Goal: Information Seeking & Learning: Learn about a topic

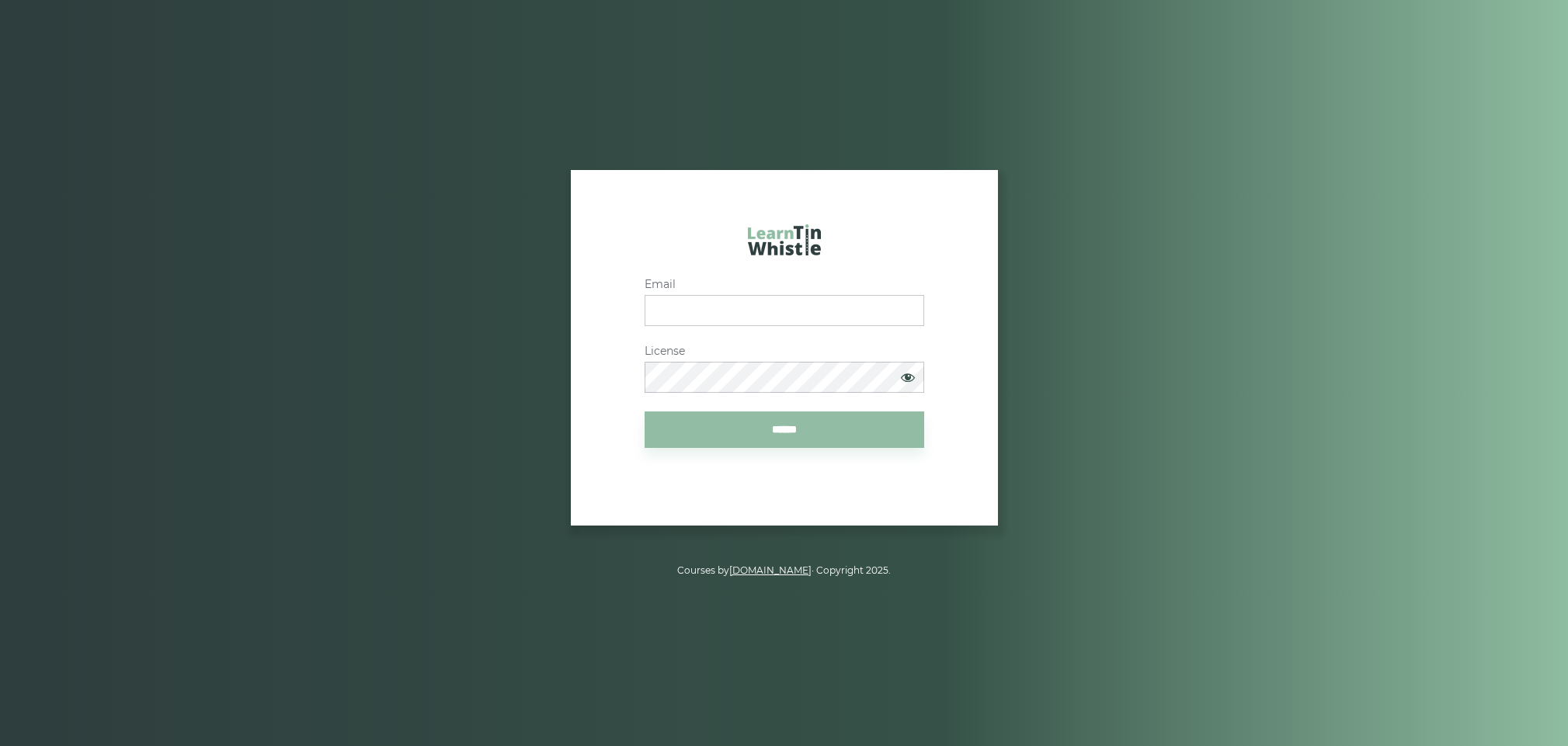
type input "**********"
click at [779, 427] on input "******" at bounding box center [784, 430] width 280 height 37
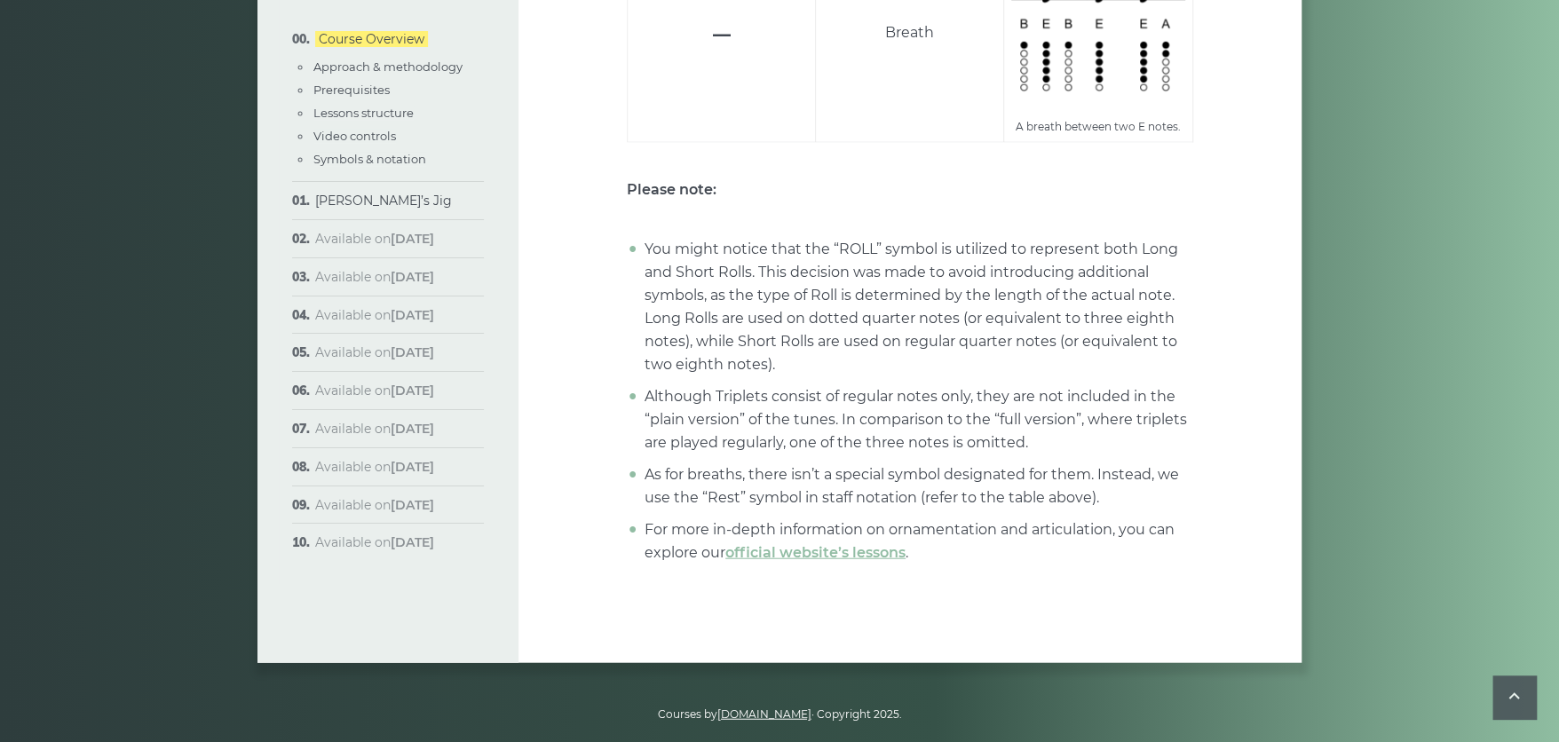
scroll to position [7008, 0]
click at [343, 199] on link "[PERSON_NAME]’s Jig" at bounding box center [383, 201] width 137 height 16
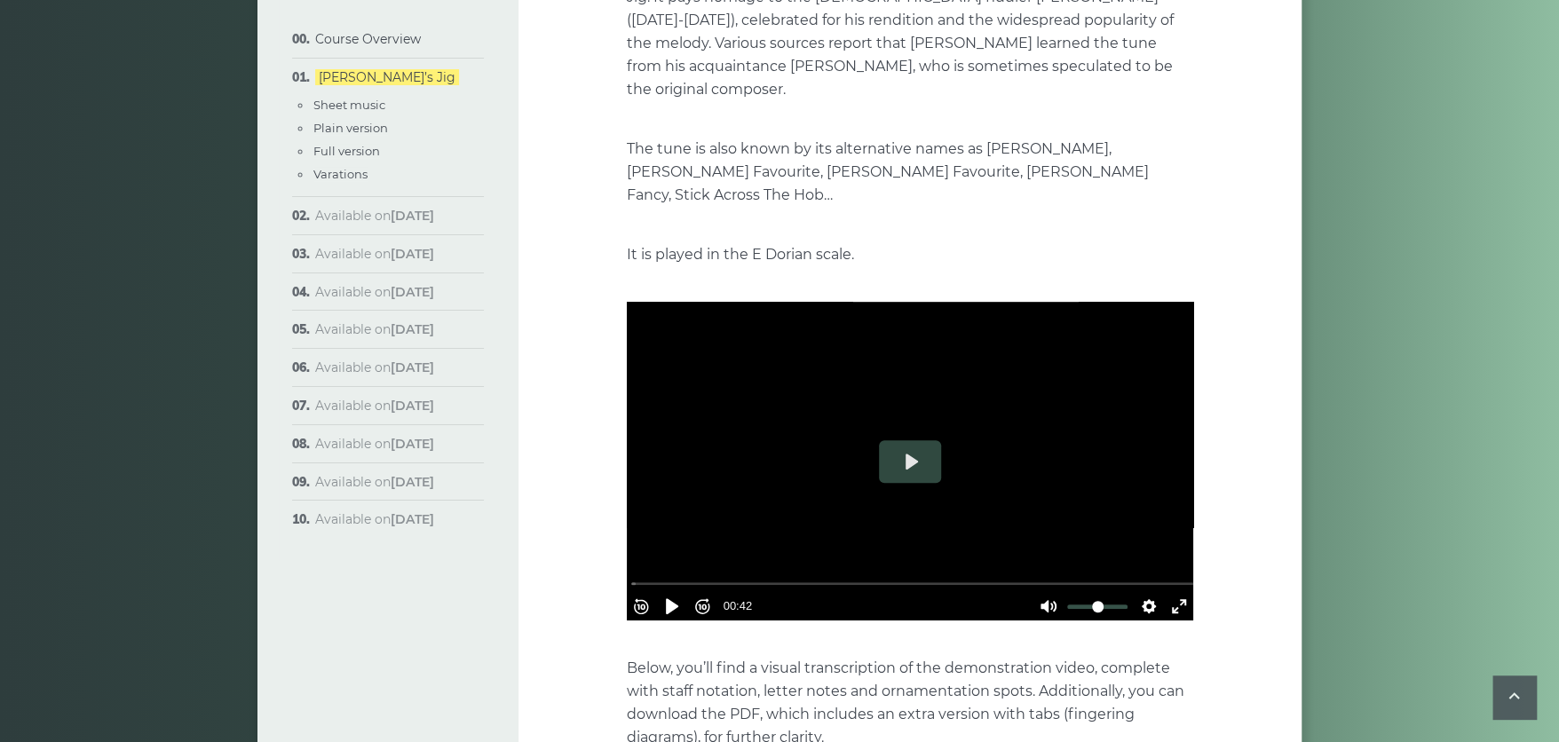
scroll to position [289, 0]
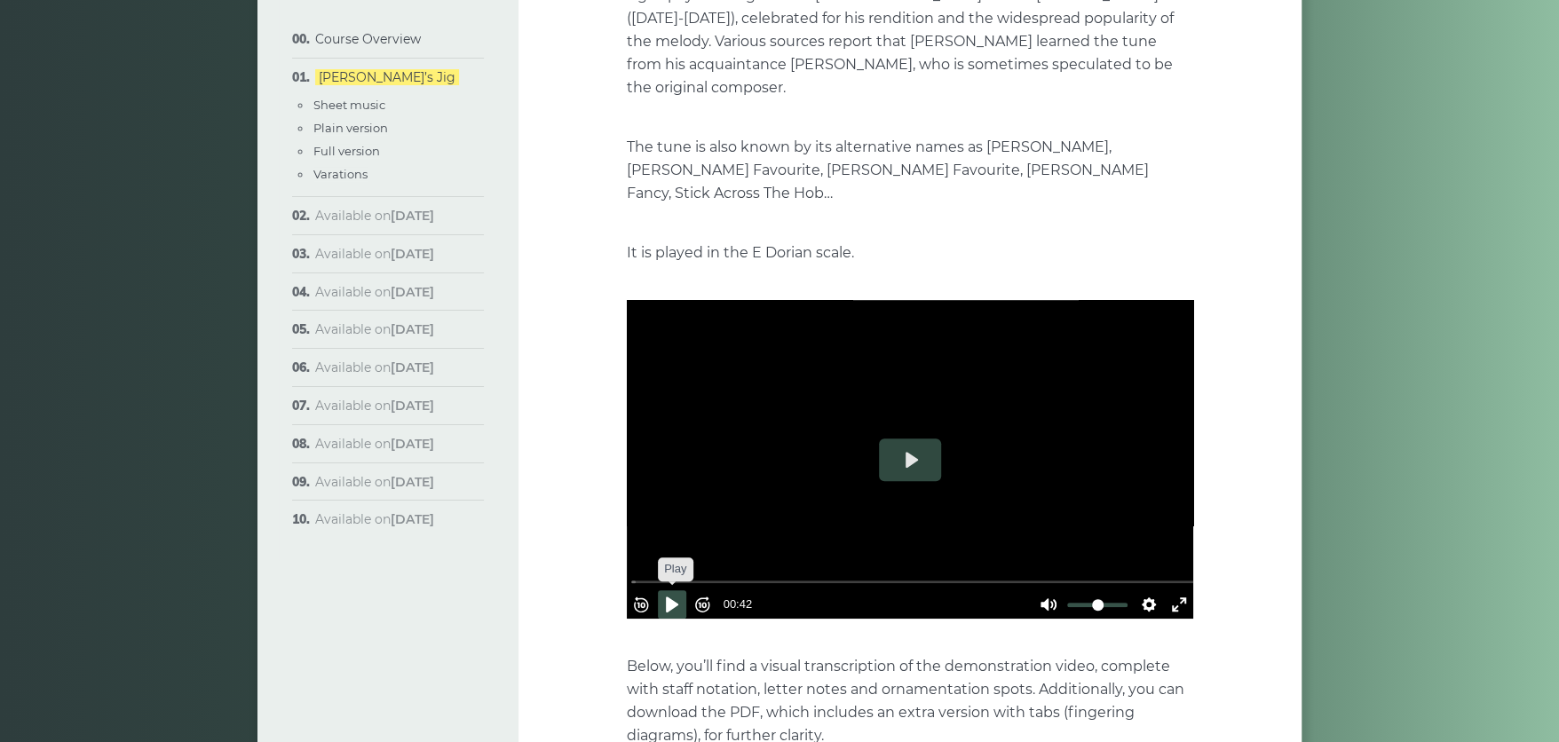
click at [679, 590] on button "Pause Play" at bounding box center [672, 604] width 28 height 28
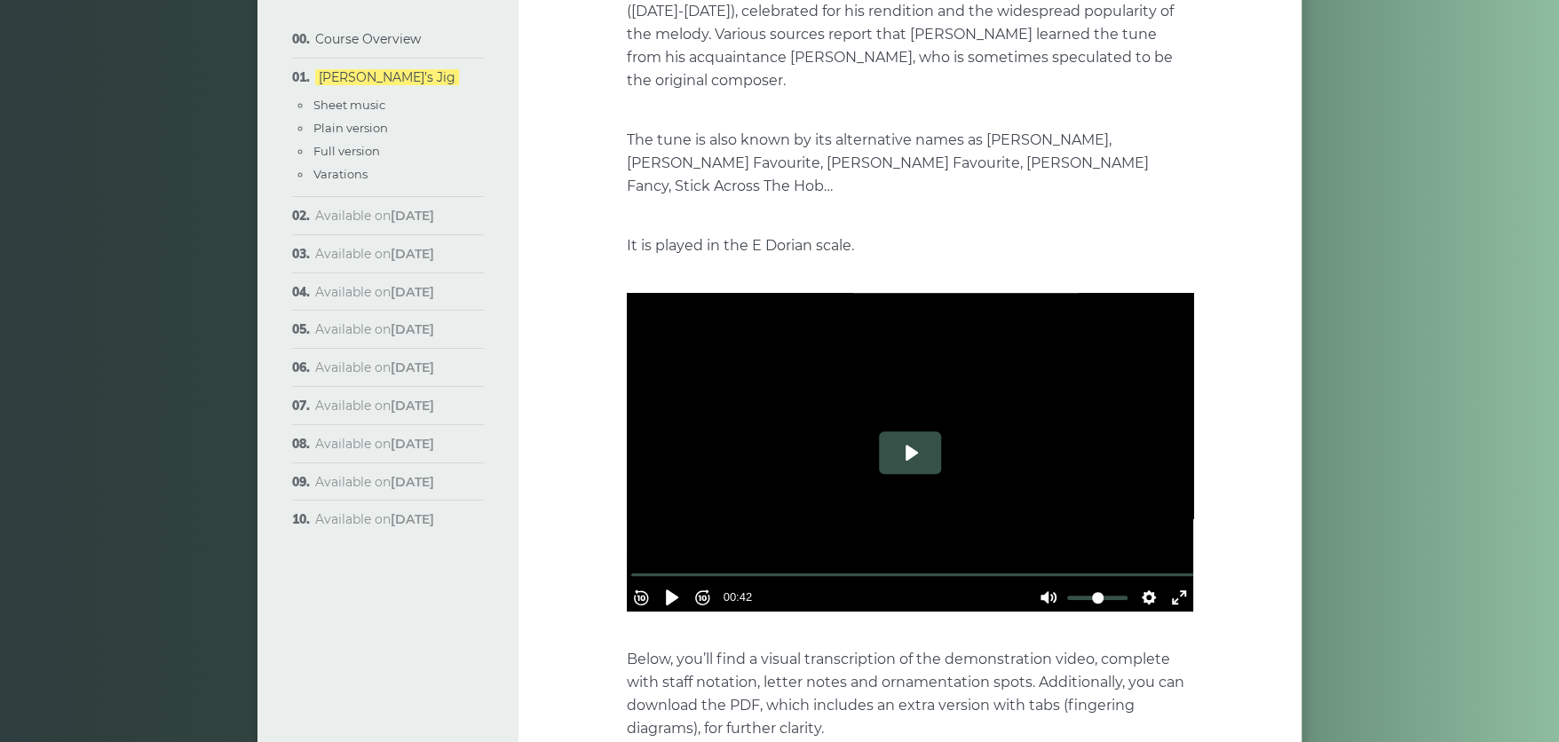
scroll to position [297, 0]
click at [913, 431] on button "Play" at bounding box center [910, 452] width 62 height 43
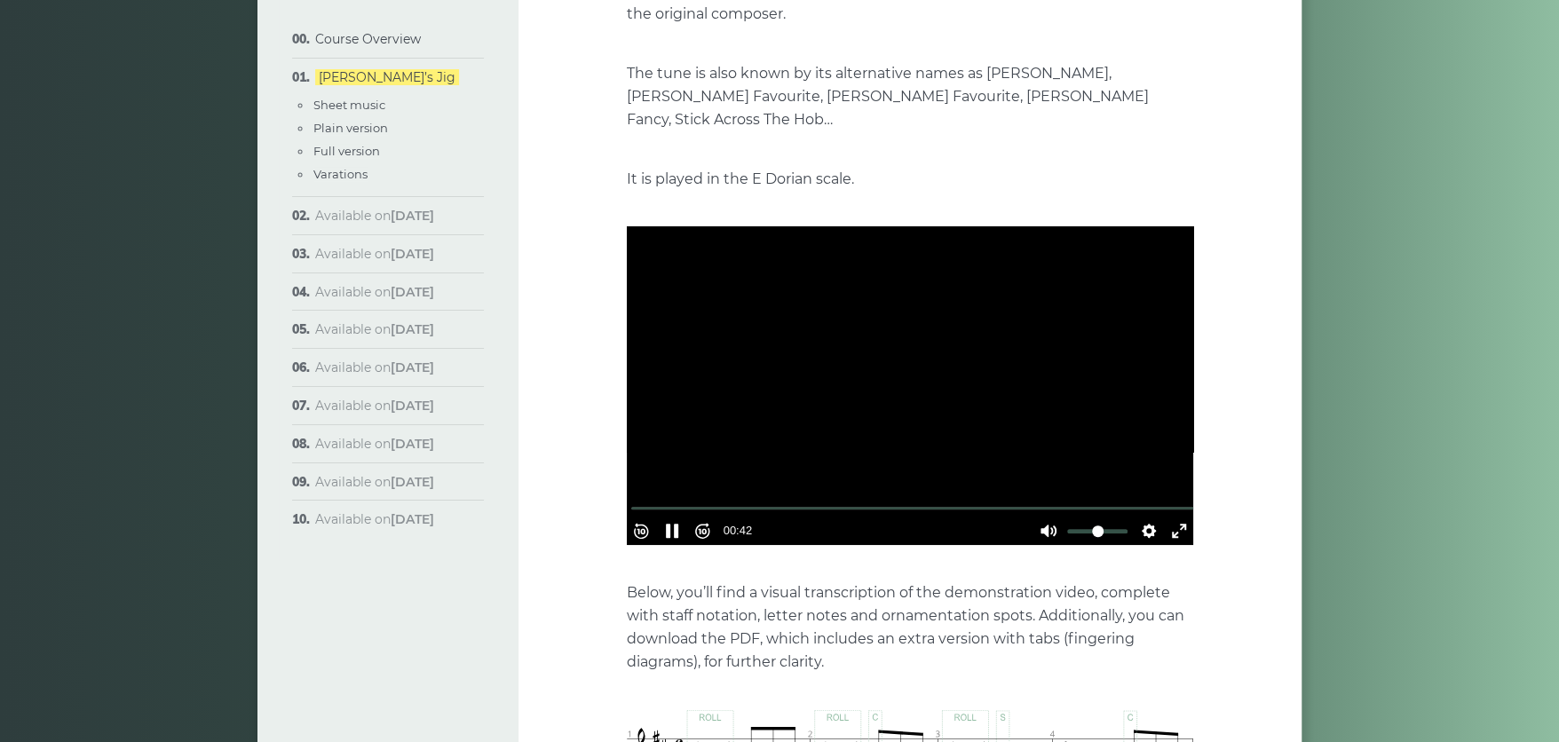
type input "***"
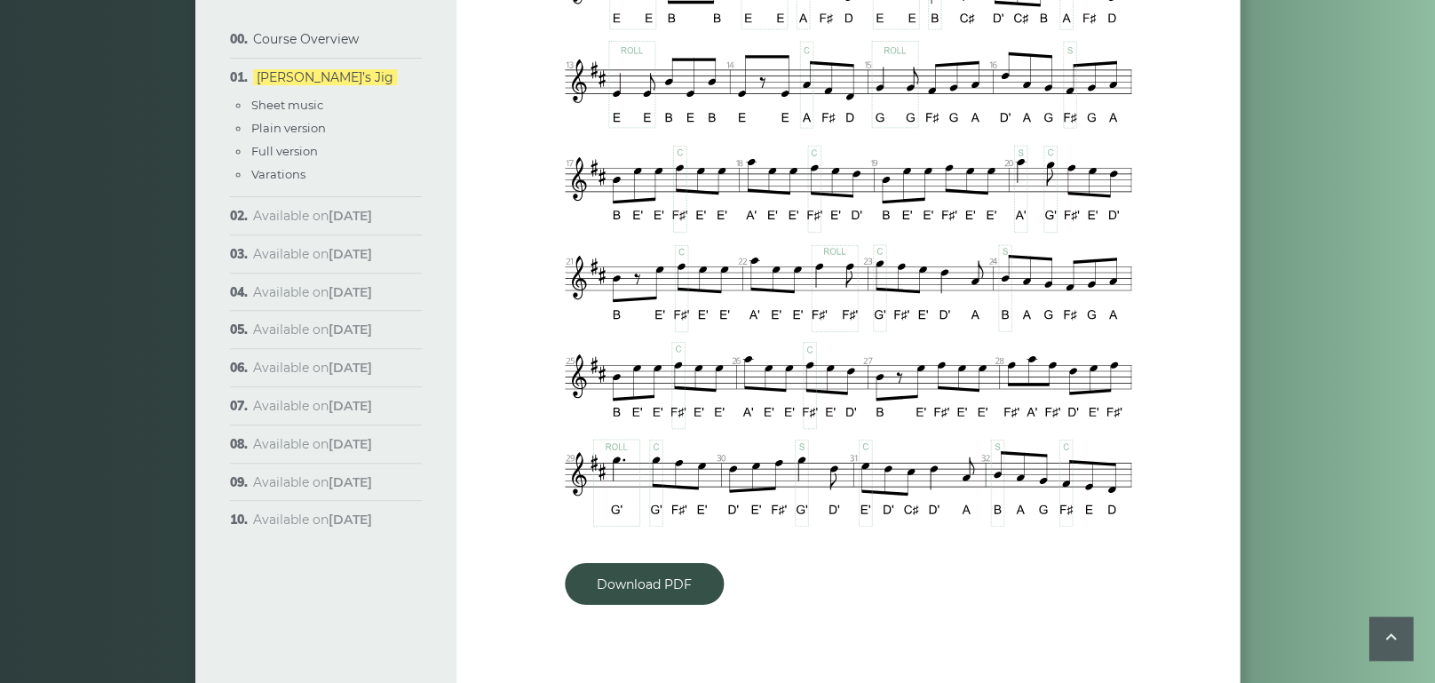
scroll to position [1326, 0]
click at [632, 562] on link "Download PDF" at bounding box center [644, 583] width 159 height 42
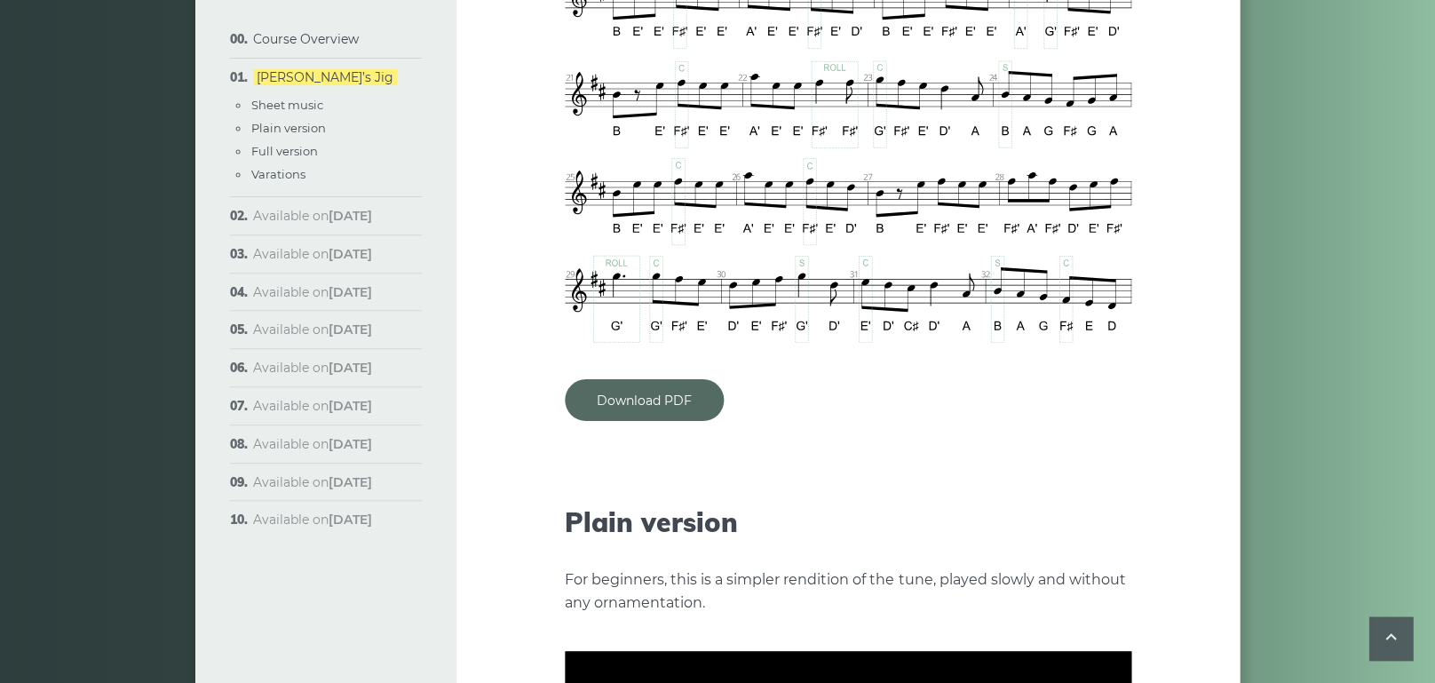
scroll to position [1510, 0]
click at [638, 378] on link "Download PDF" at bounding box center [644, 399] width 159 height 42
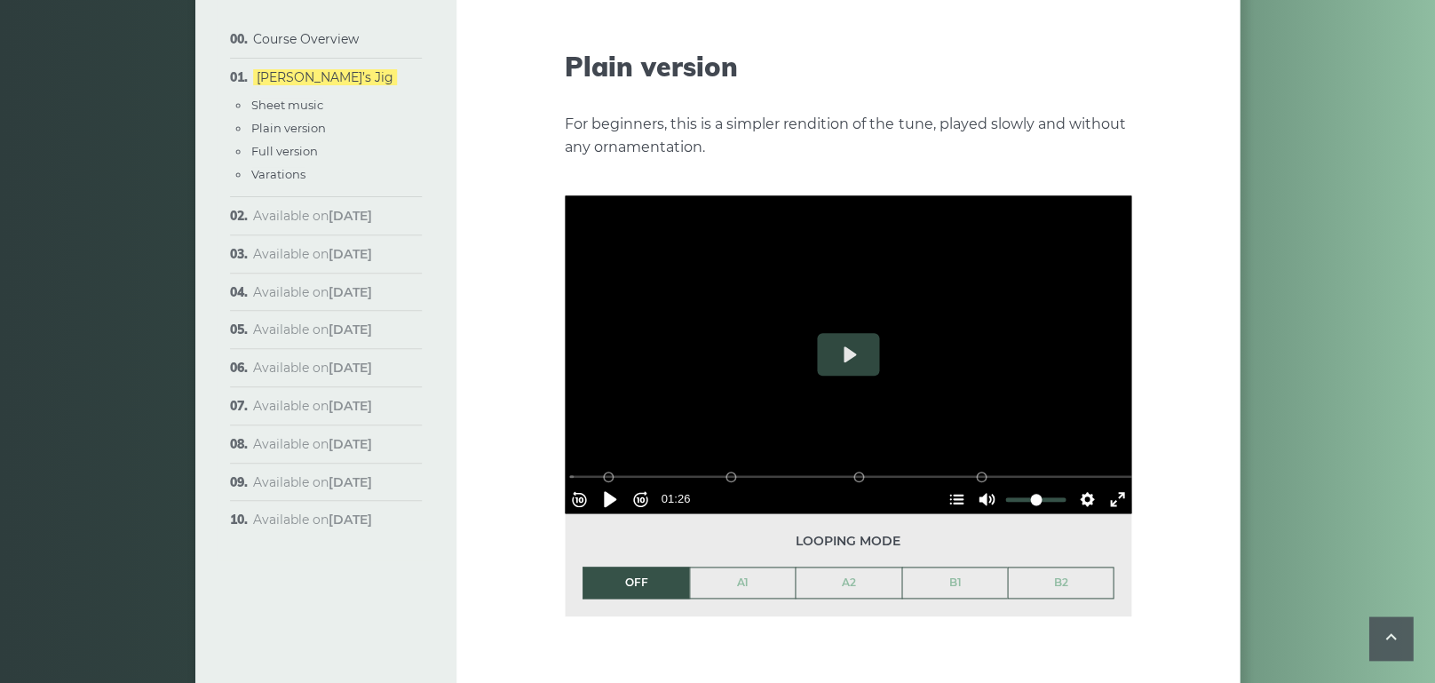
scroll to position [1966, 0]
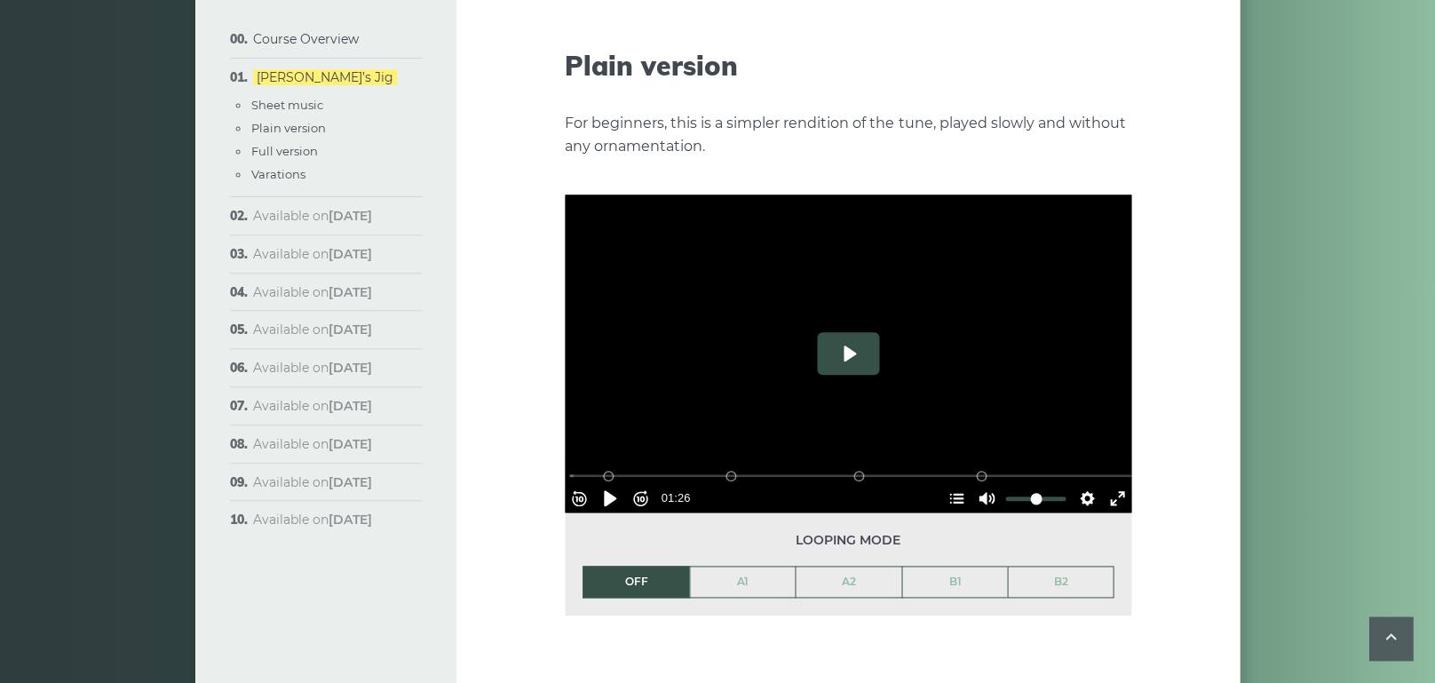
click at [843, 332] on button "Play" at bounding box center [848, 353] width 62 height 43
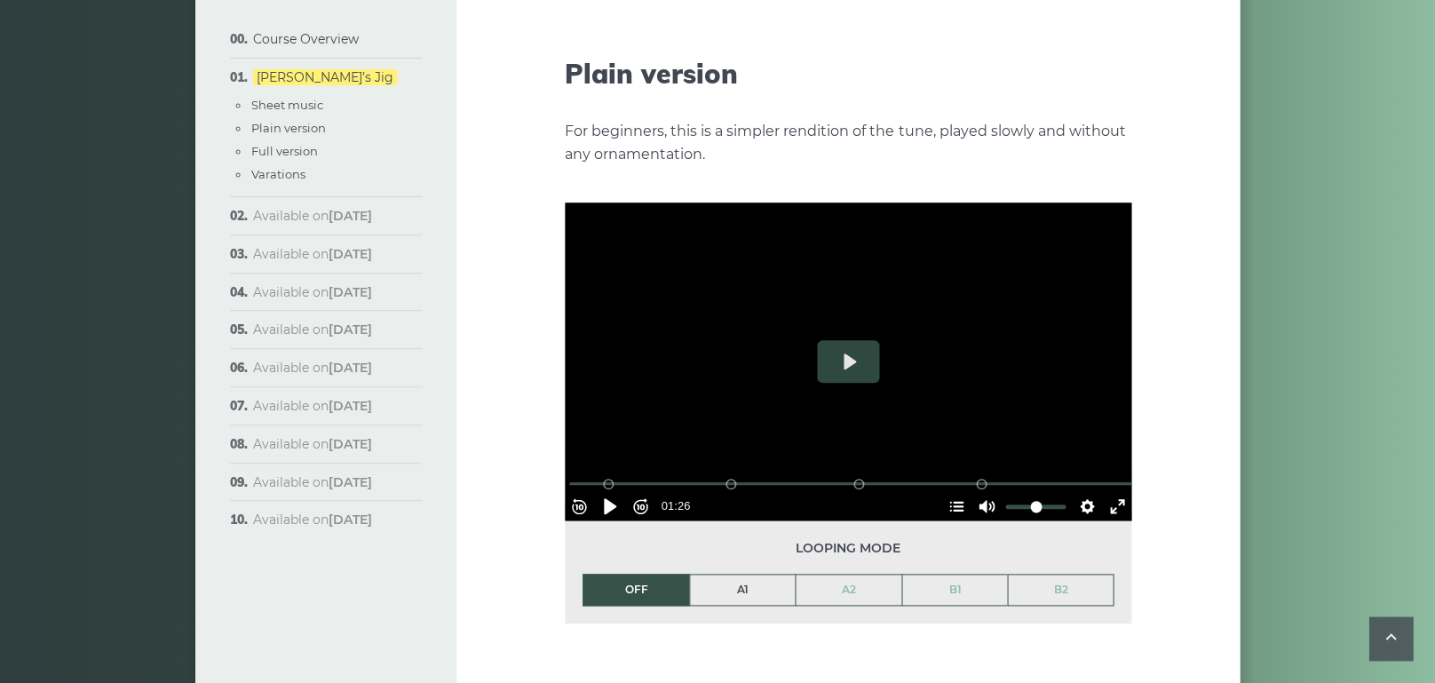
scroll to position [1960, 0]
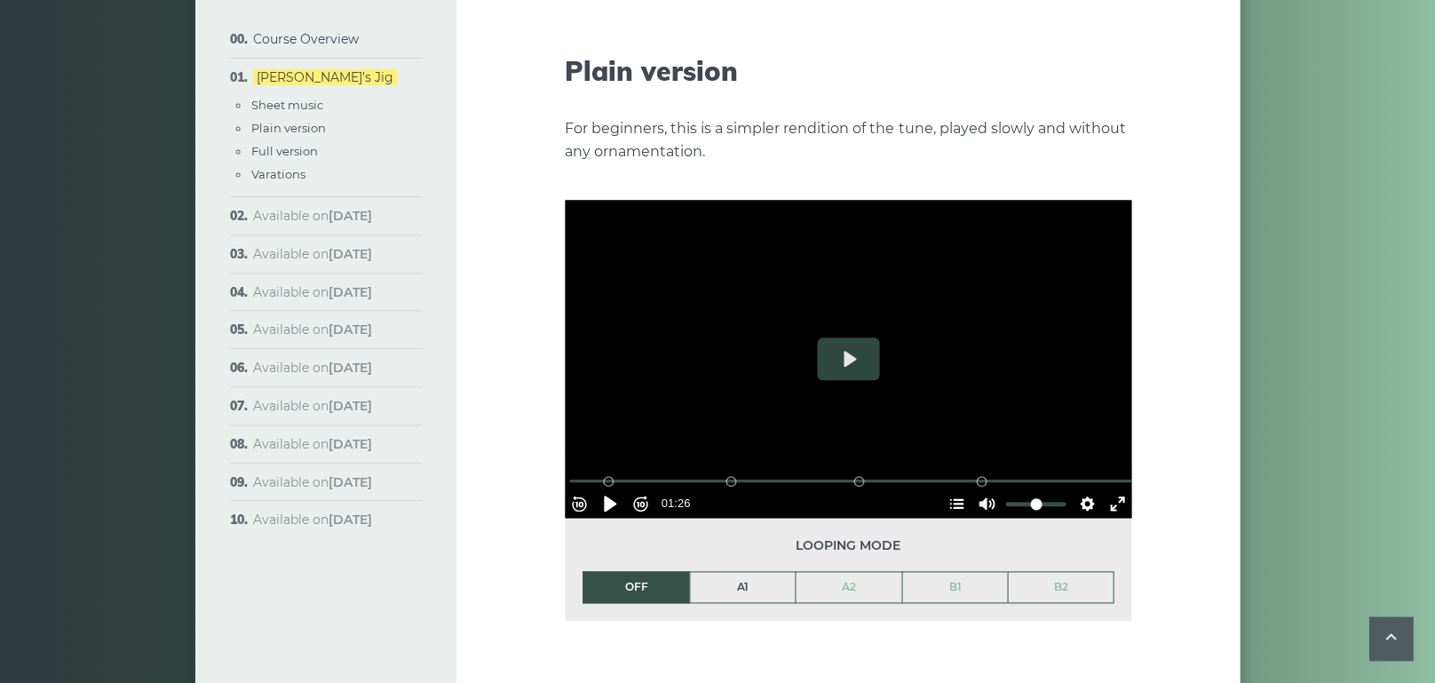
click at [740, 572] on link "A1" at bounding box center [743, 587] width 106 height 30
click at [616, 489] on button "Pause Play" at bounding box center [610, 503] width 28 height 28
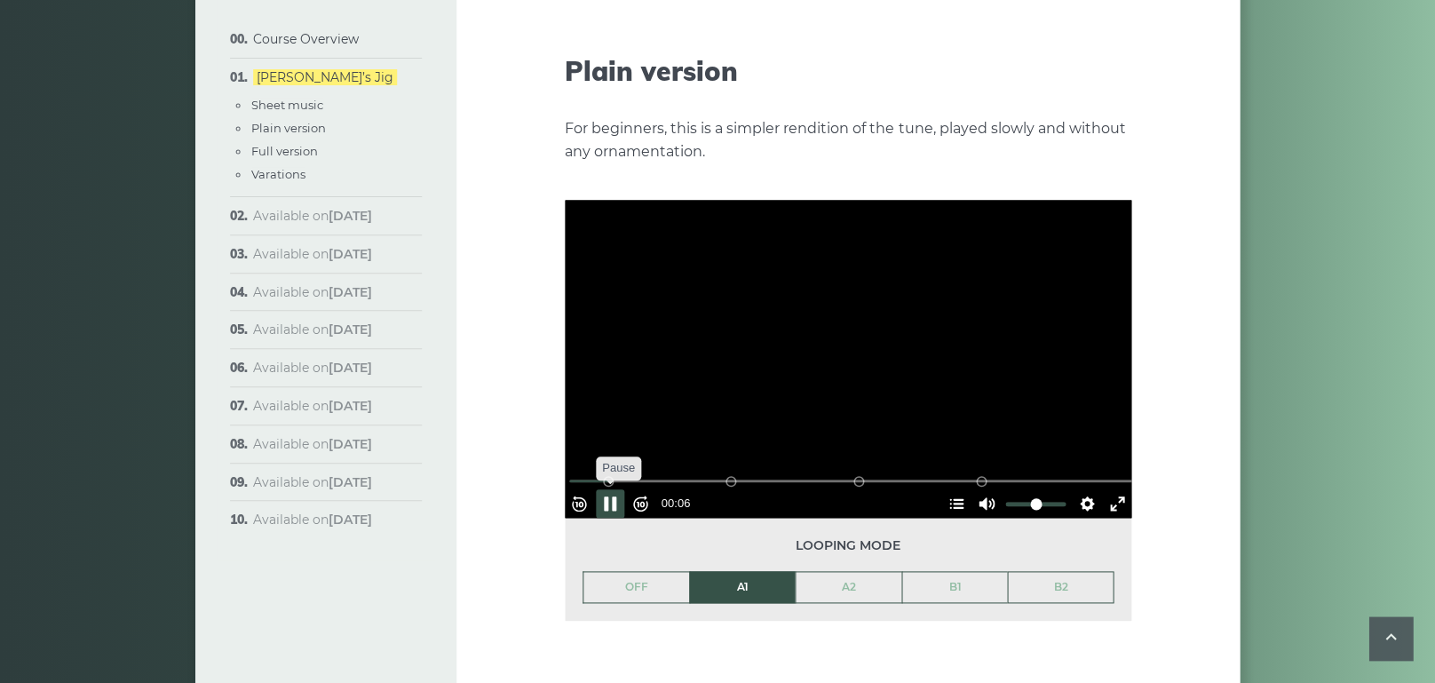
click at [615, 489] on button "Pause Play" at bounding box center [610, 503] width 28 height 28
click at [619, 489] on button "Pause Play" at bounding box center [610, 503] width 28 height 28
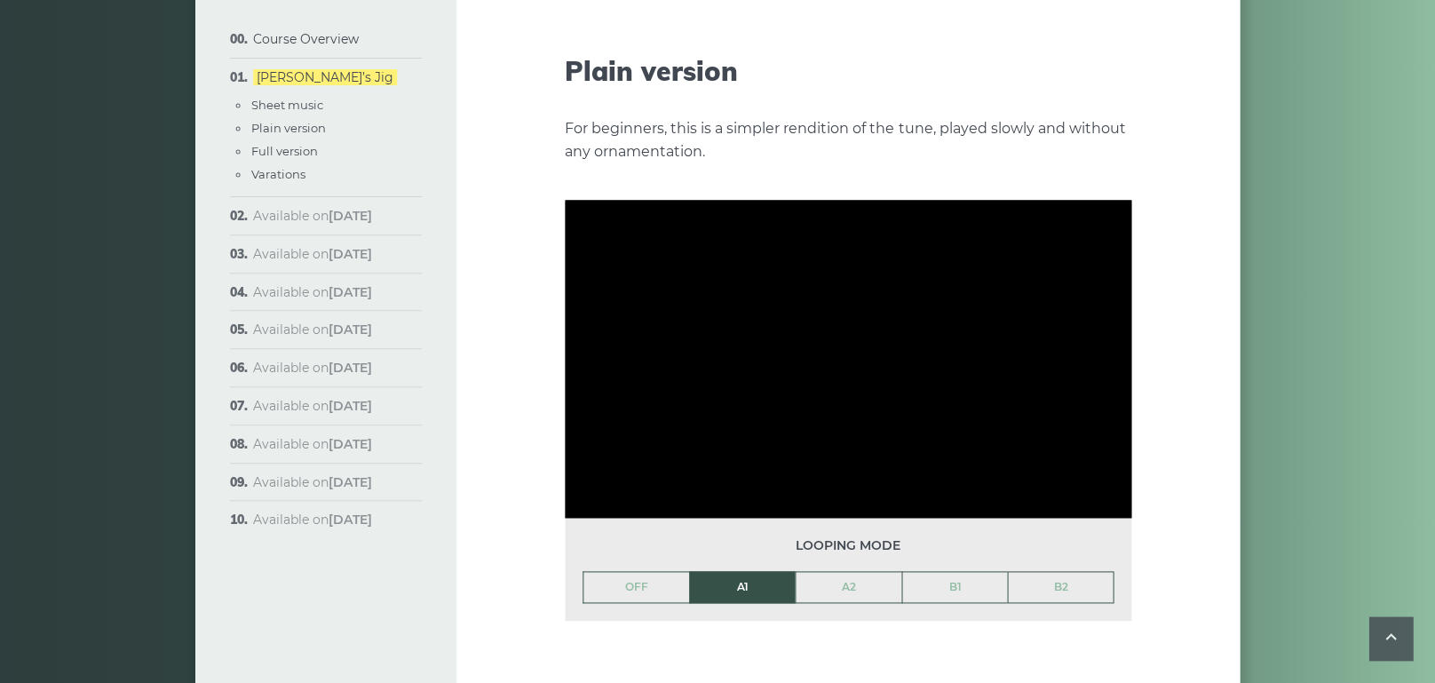
click at [857, 572] on link "A2" at bounding box center [848, 587] width 106 height 30
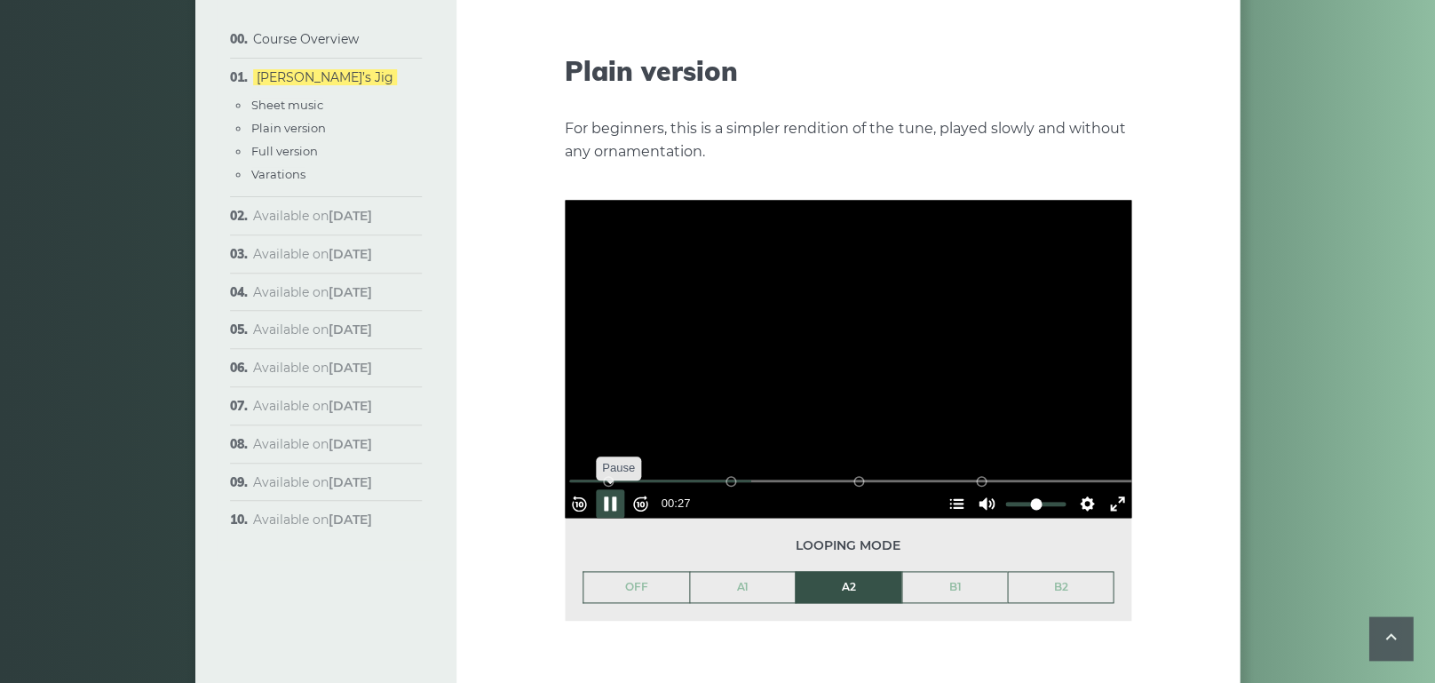
click at [614, 489] on button "Pause Play" at bounding box center [610, 503] width 28 height 28
click at [1106, 489] on button "Exit fullscreen Enter fullscreen" at bounding box center [1117, 503] width 28 height 28
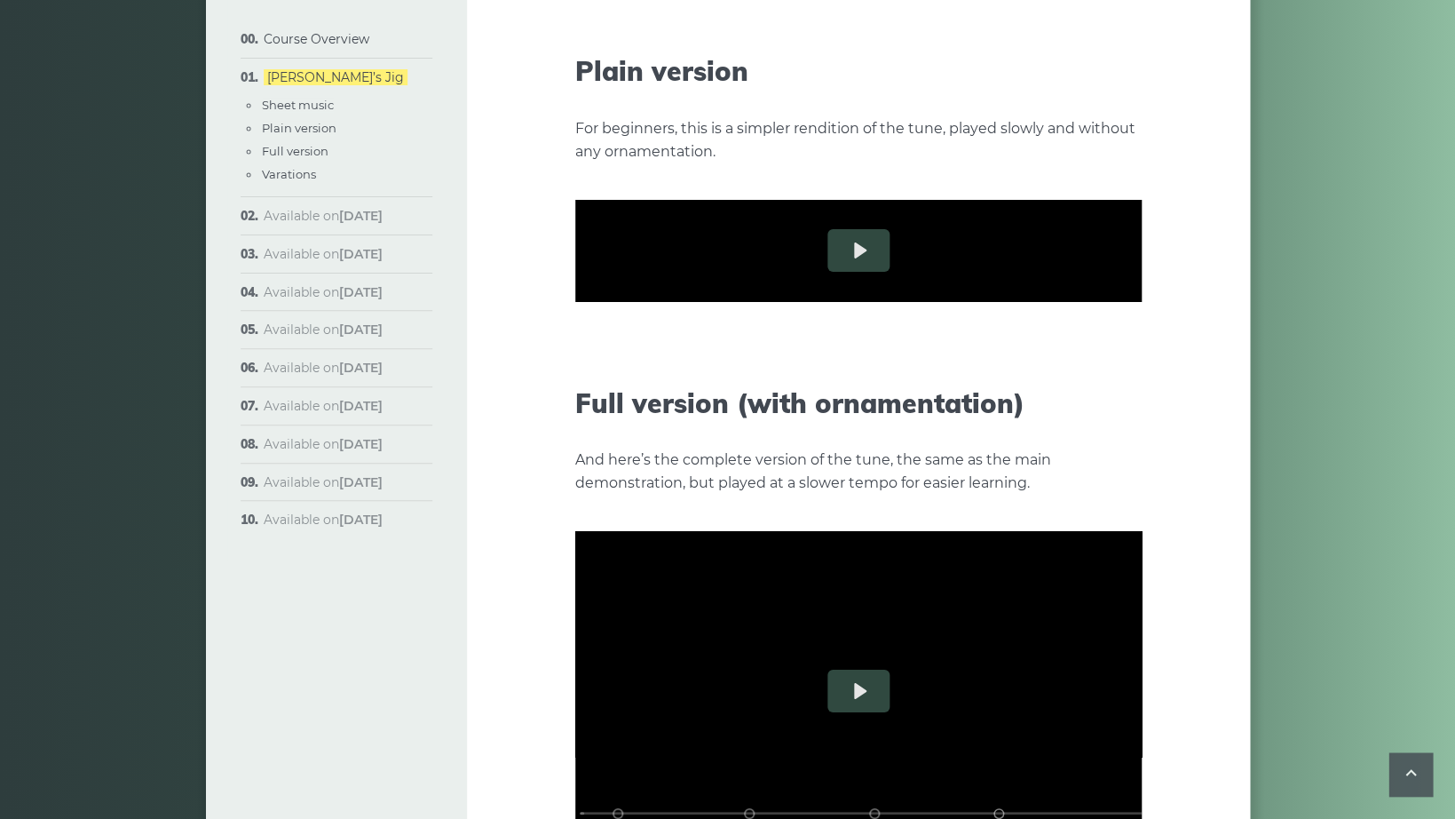
click at [1142, 410] on button "Exit fullscreen Enter fullscreen" at bounding box center [1127, 396] width 28 height 28
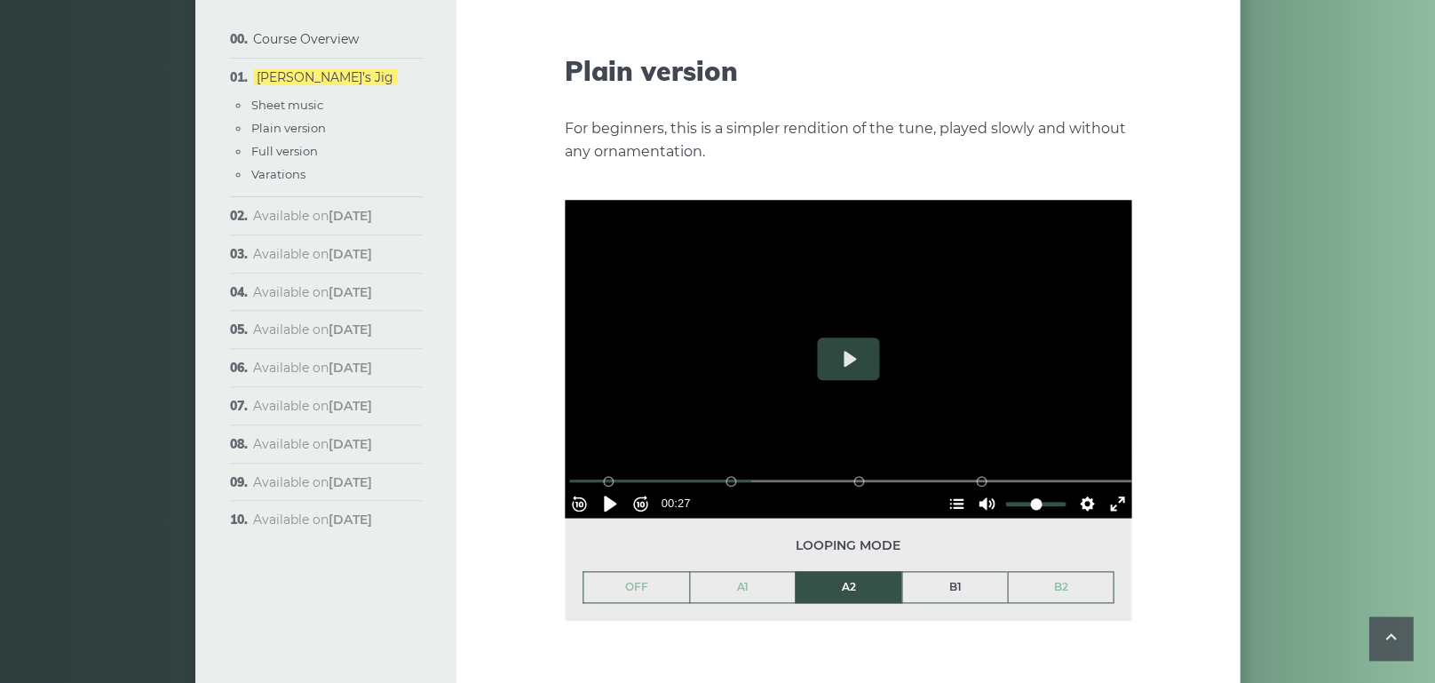
click at [953, 572] on link "B1" at bounding box center [955, 587] width 106 height 30
click at [849, 337] on button "Play" at bounding box center [848, 358] width 62 height 43
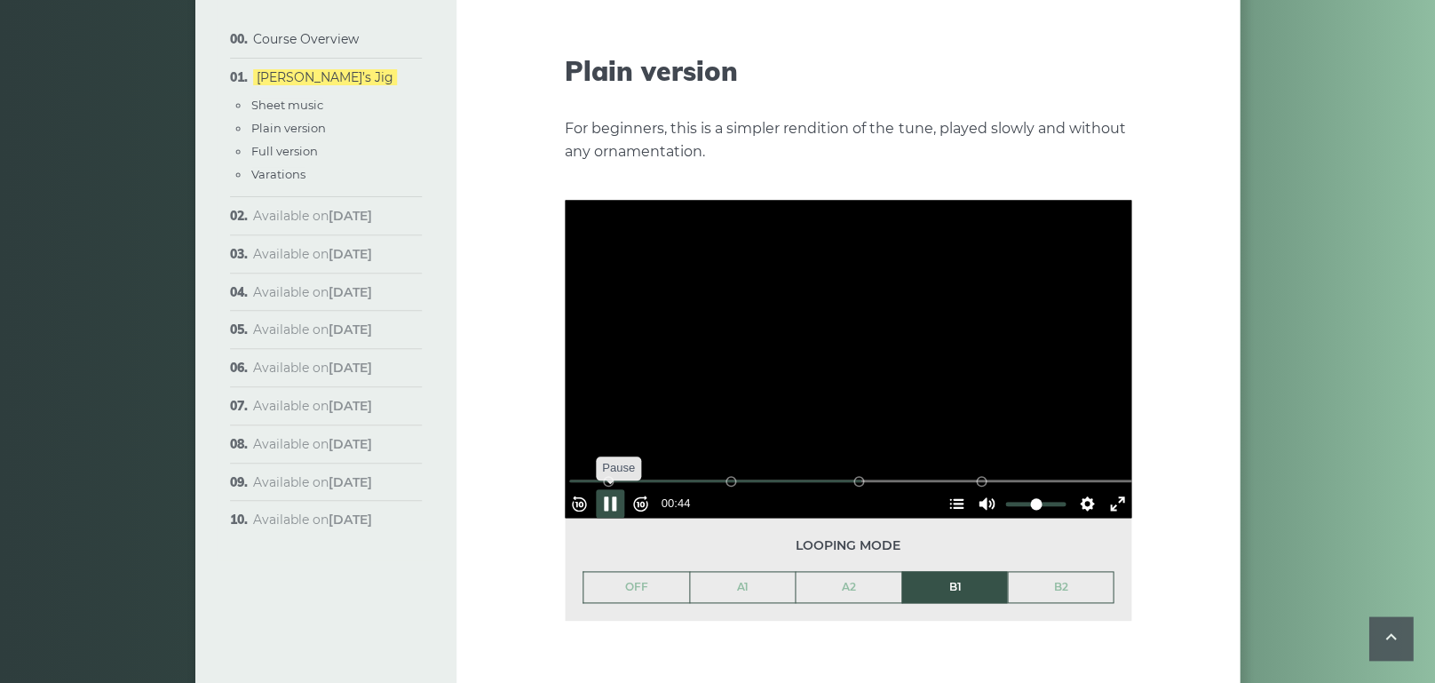
click at [614, 489] on button "Pause Play" at bounding box center [610, 503] width 28 height 28
click at [732, 572] on link "A1" at bounding box center [743, 587] width 106 height 30
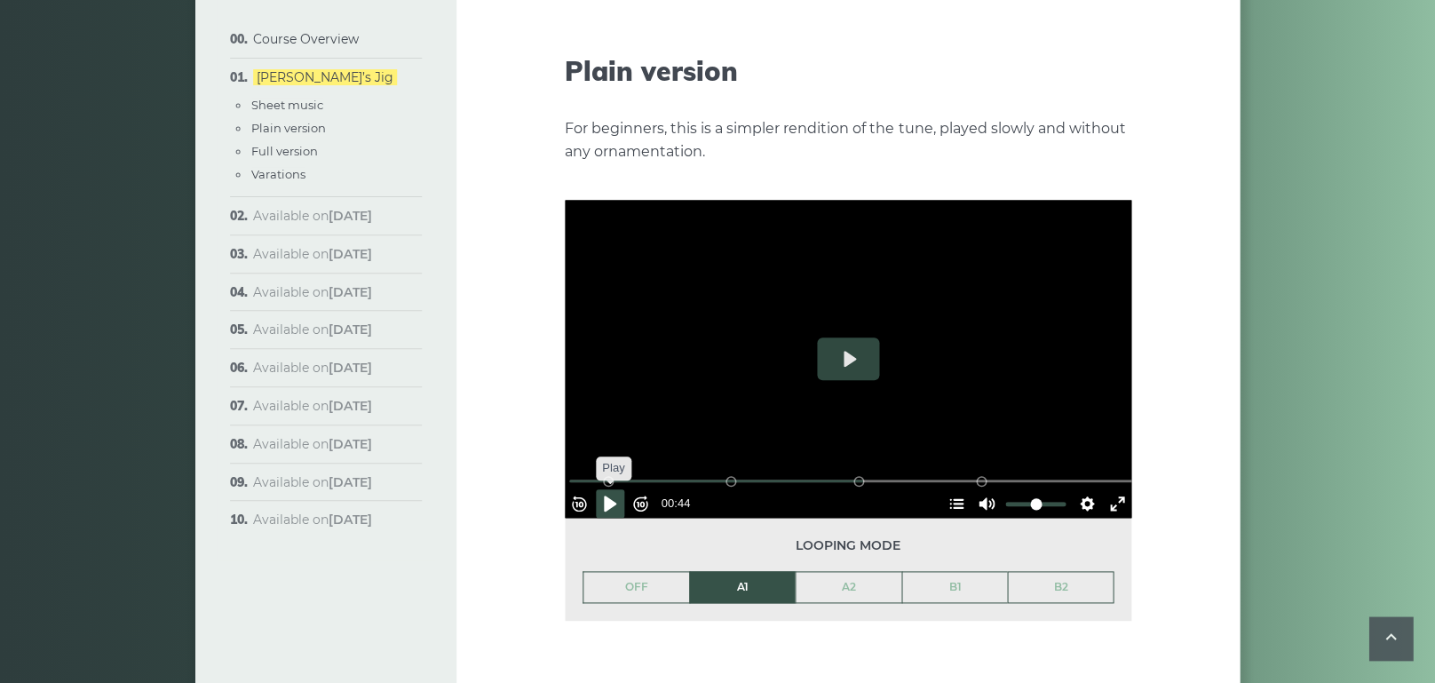
click at [615, 489] on button "Pause Play" at bounding box center [610, 503] width 28 height 28
click at [614, 489] on button "Pause Play" at bounding box center [610, 503] width 28 height 28
type input "****"
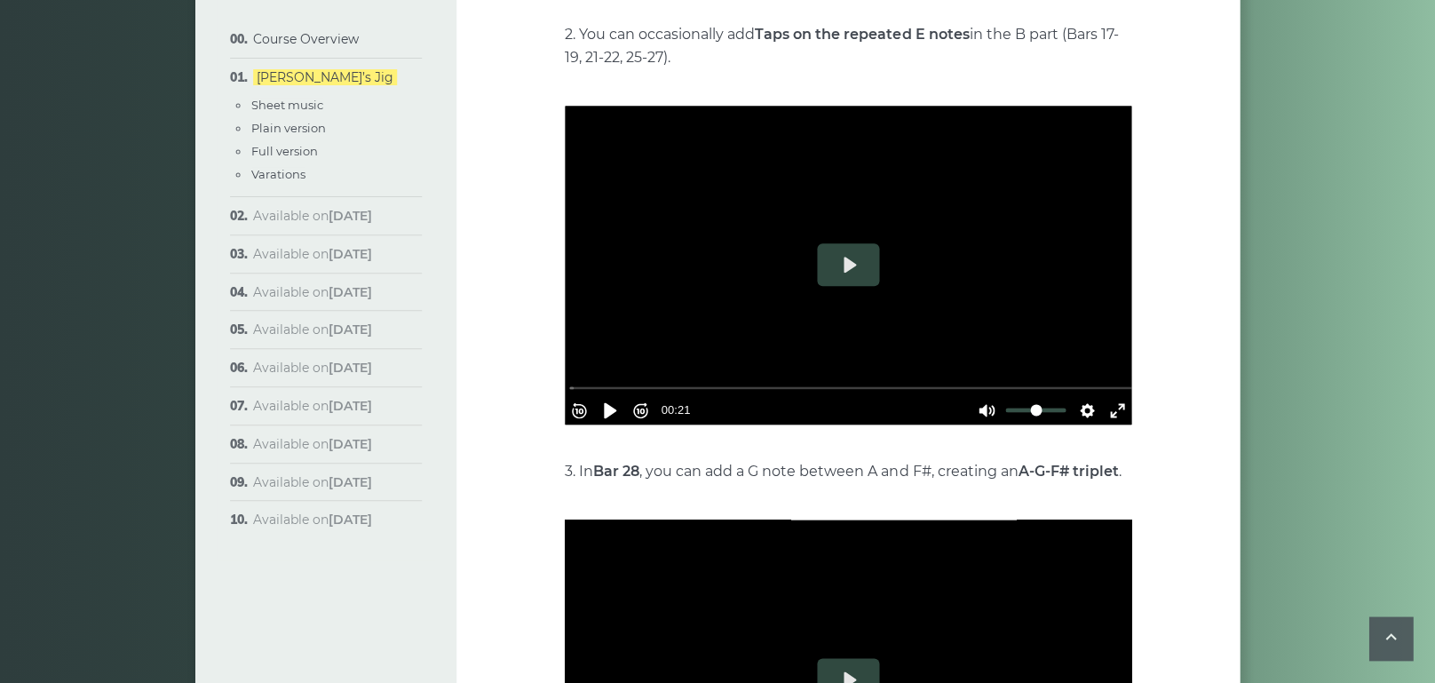
scroll to position [3923, 0]
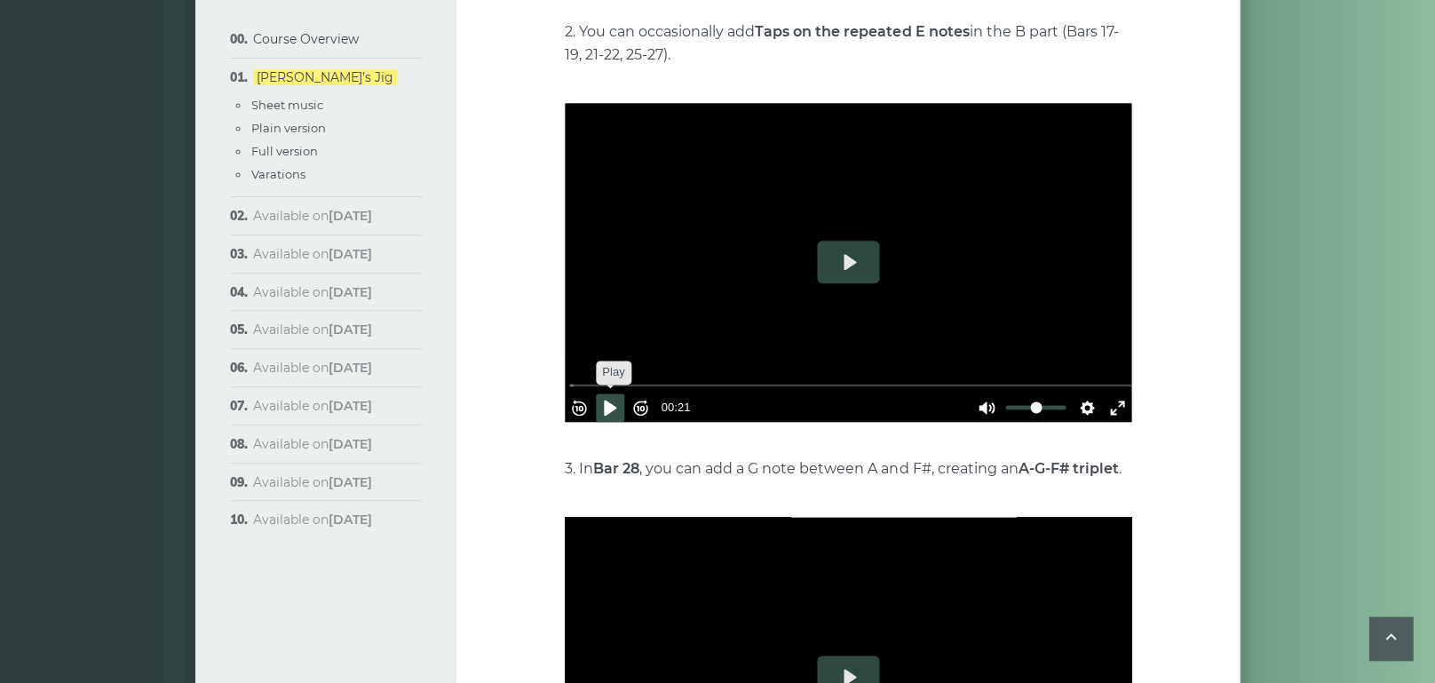
click at [620, 393] on button "Pause Play" at bounding box center [610, 407] width 28 height 28
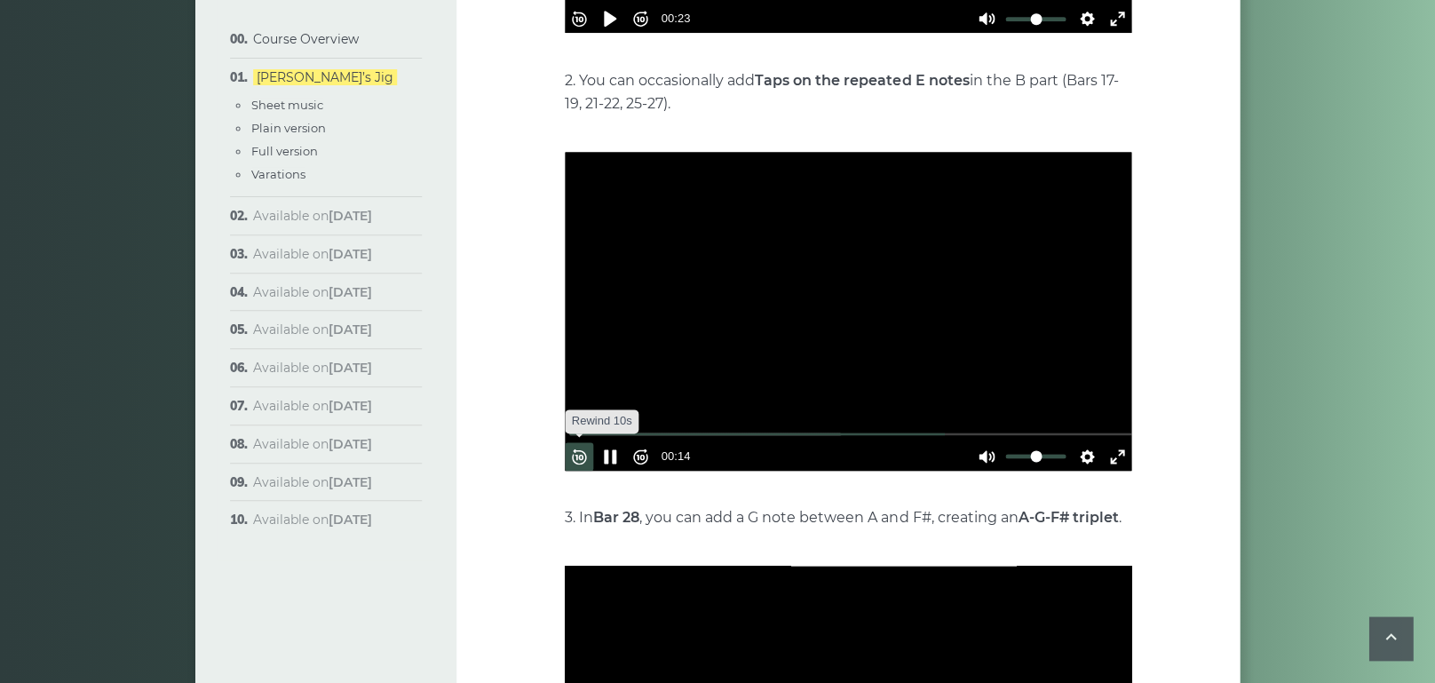
scroll to position [3876, 0]
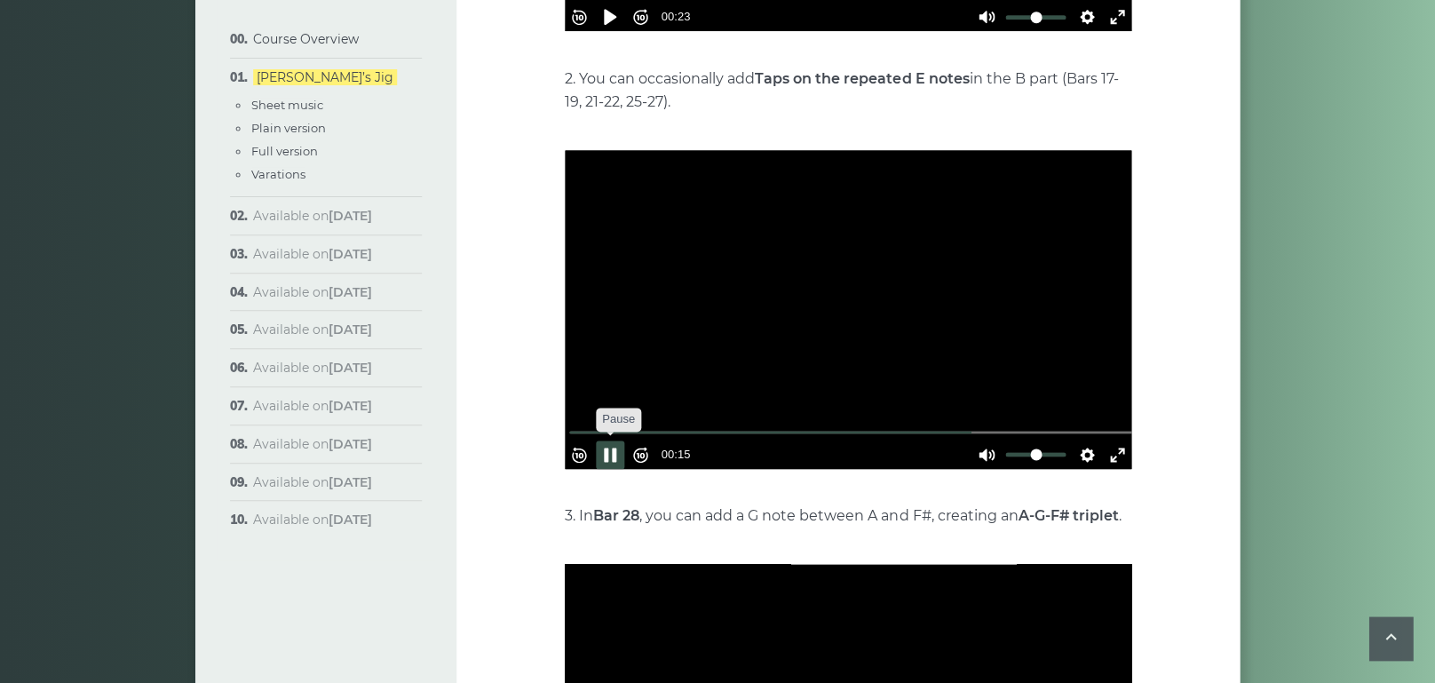
click at [614, 440] on button "Pause Play" at bounding box center [610, 454] width 28 height 28
type input "*****"
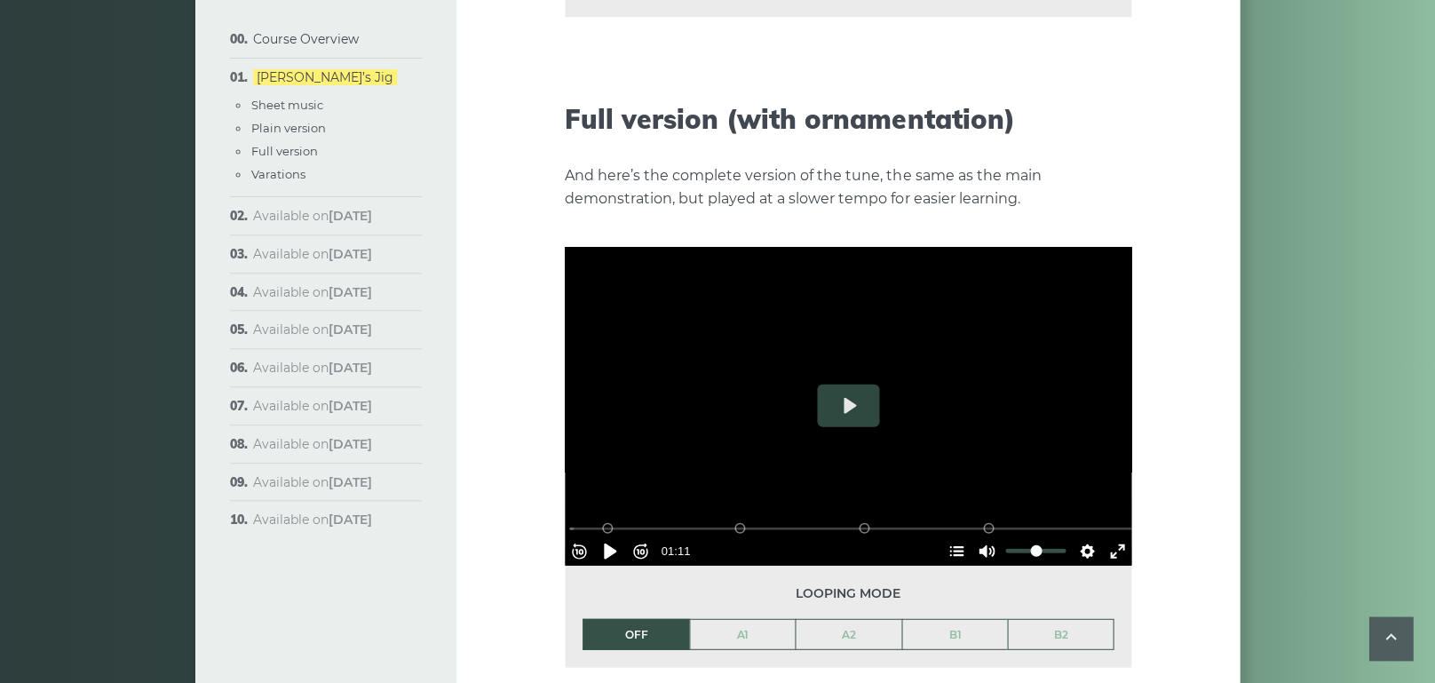
scroll to position [2556, 0]
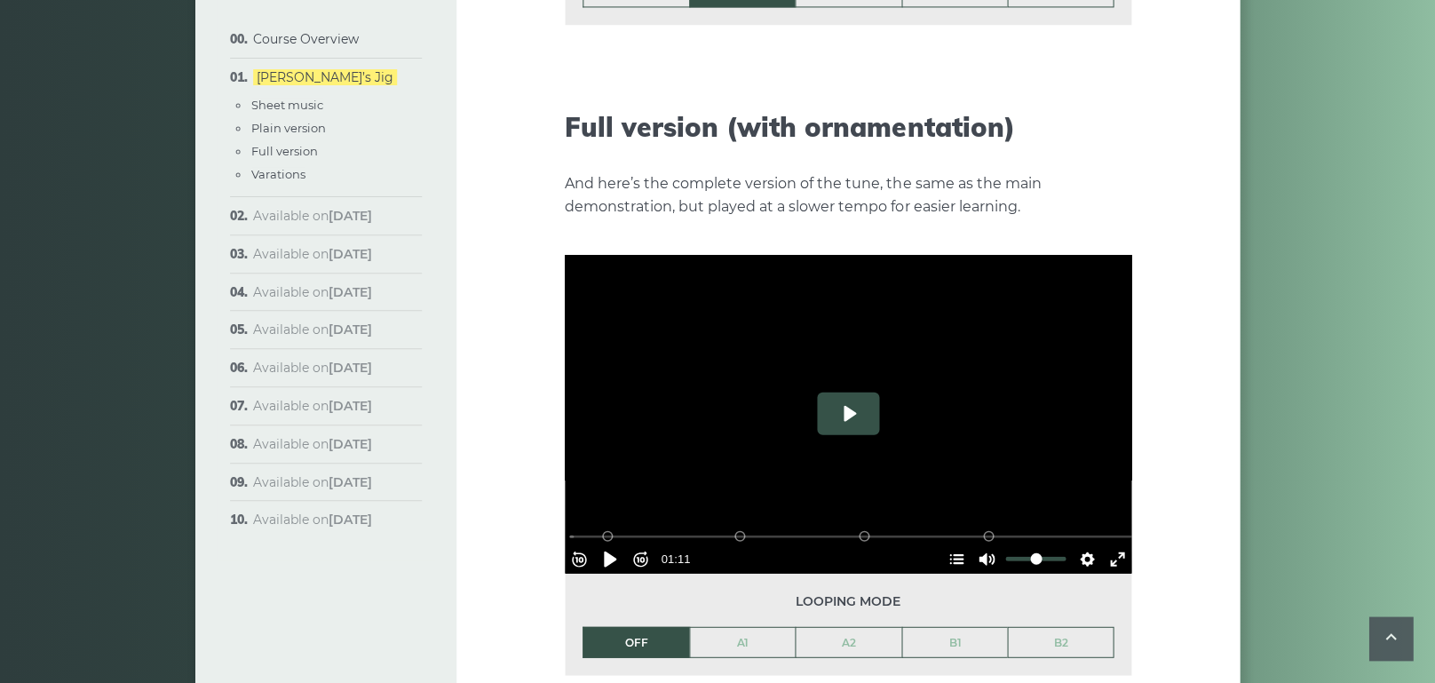
click at [845, 392] on button "Play" at bounding box center [848, 413] width 62 height 43
type input "***"
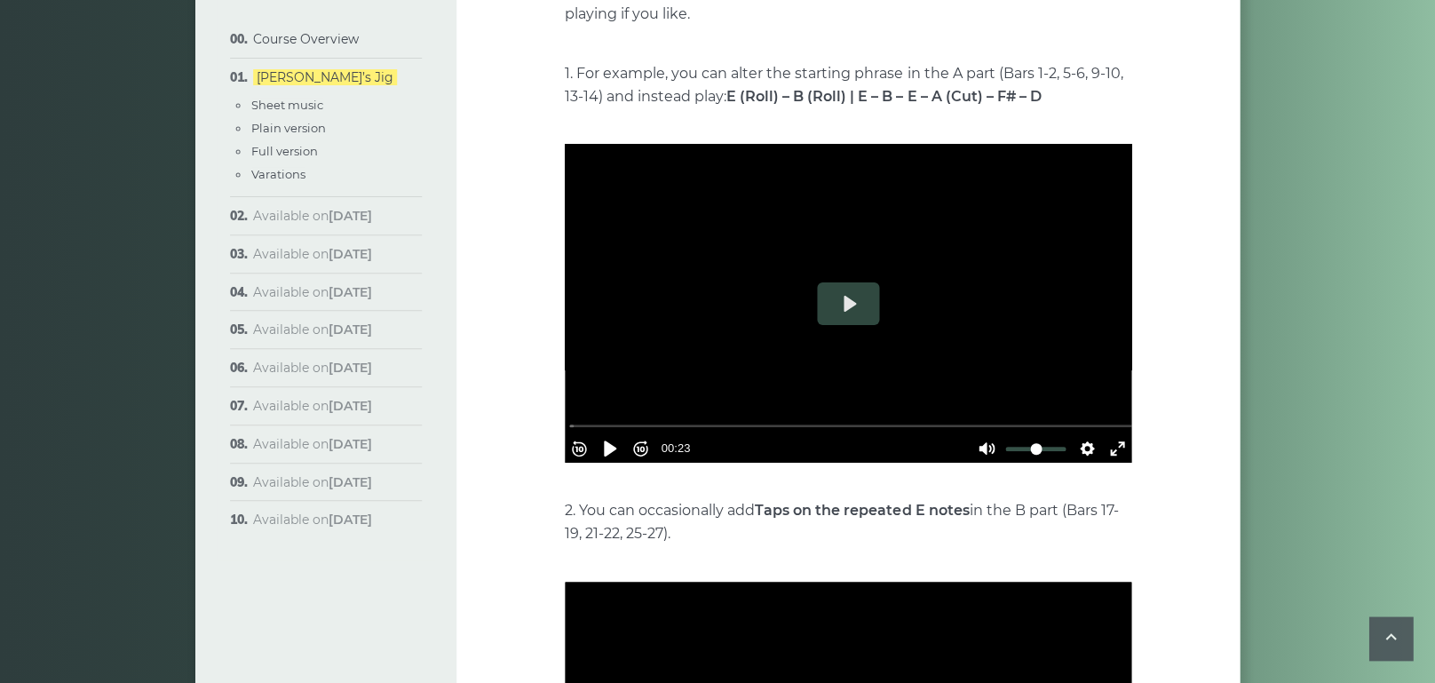
scroll to position [3448, 0]
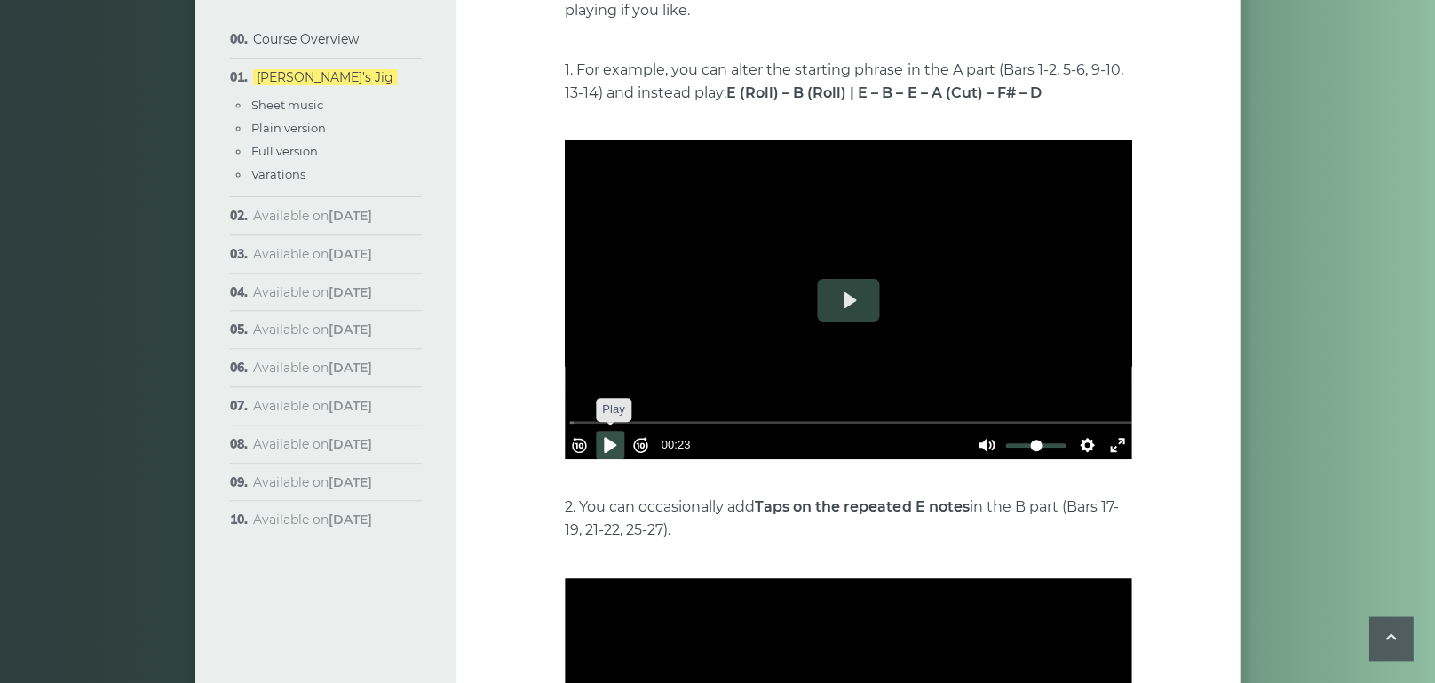
click at [613, 431] on button "Pause Play" at bounding box center [610, 445] width 28 height 28
type input "***"
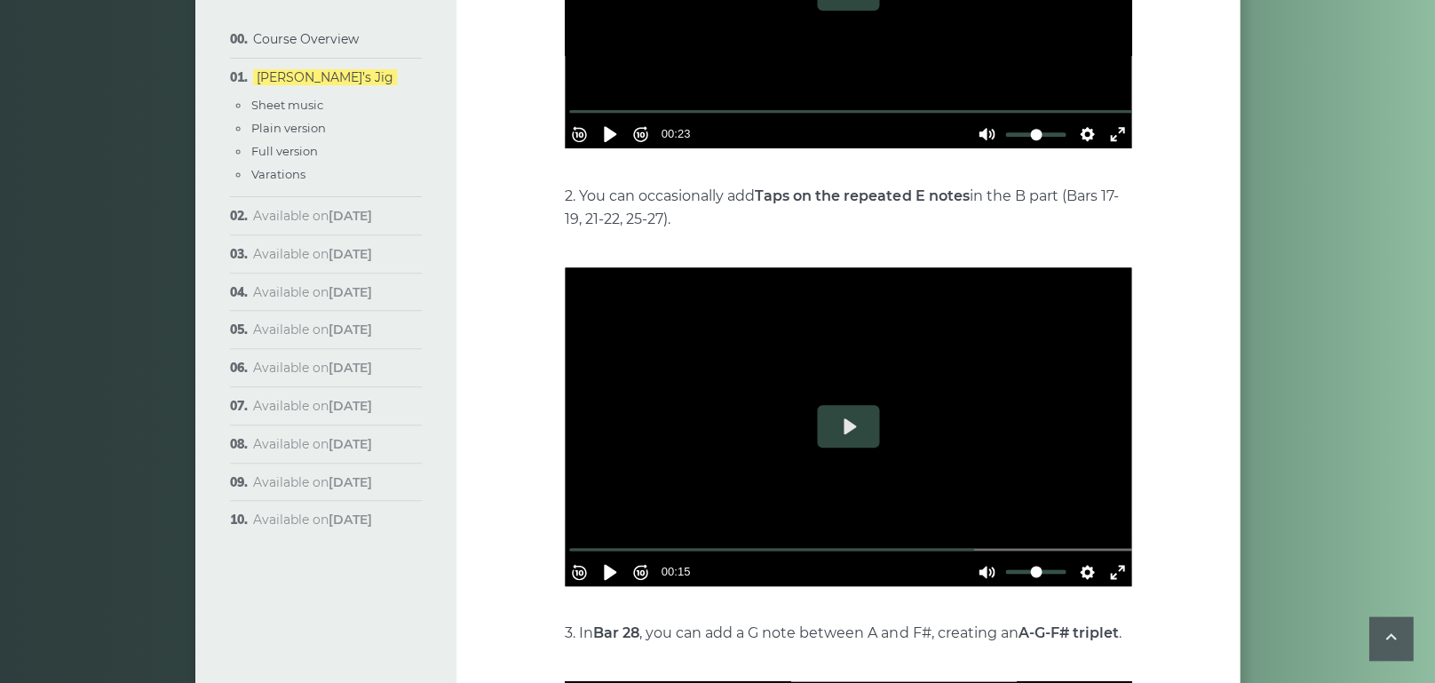
scroll to position [3747, 0]
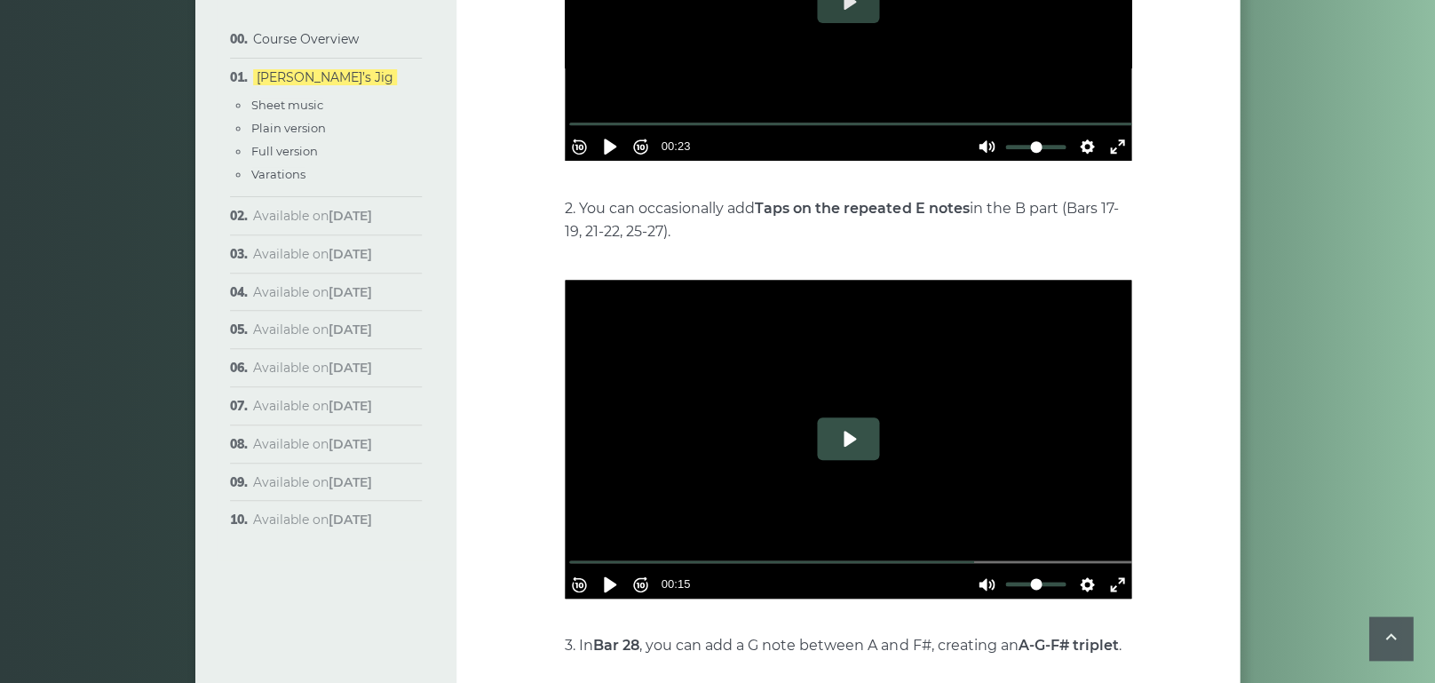
click at [844, 417] on button "Play" at bounding box center [848, 438] width 62 height 43
click at [614, 570] on button "Pause Play" at bounding box center [610, 584] width 28 height 28
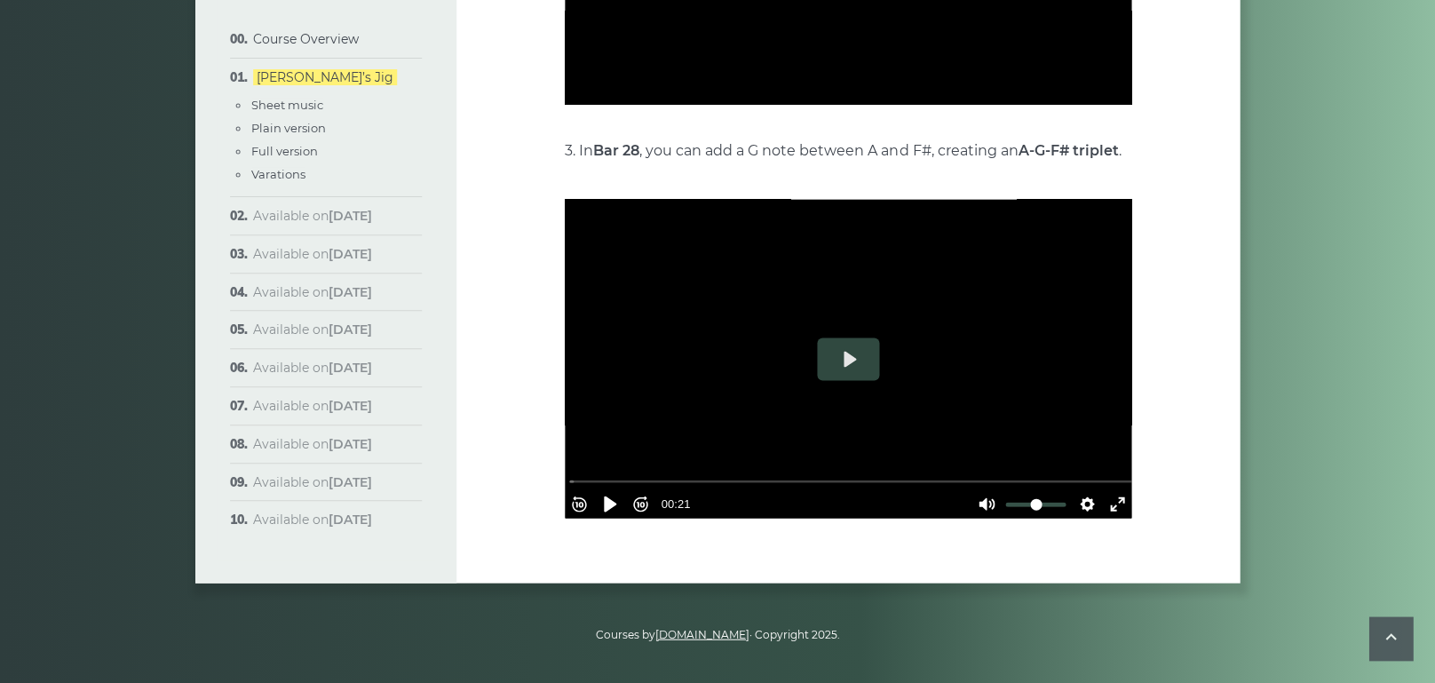
scroll to position [4240, 0]
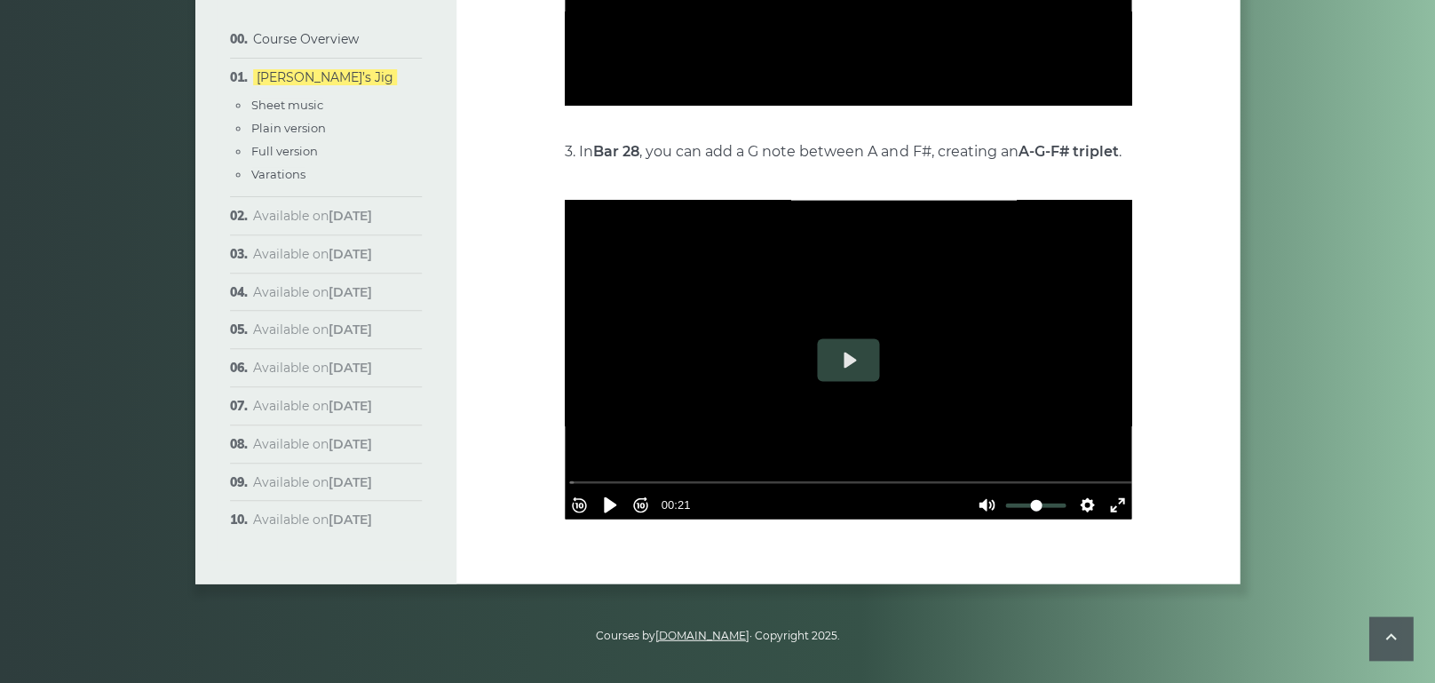
type input "***"
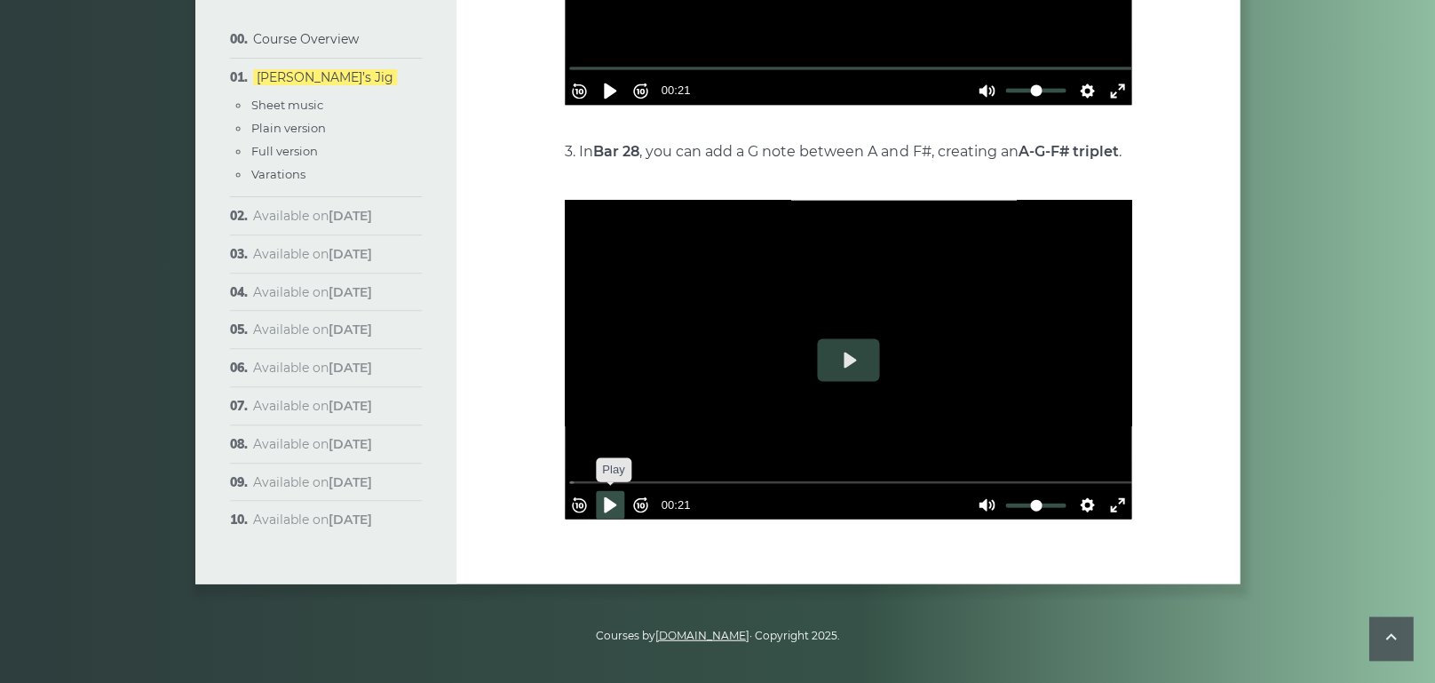
click at [614, 490] on button "Pause Play" at bounding box center [610, 504] width 28 height 28
type input "***"
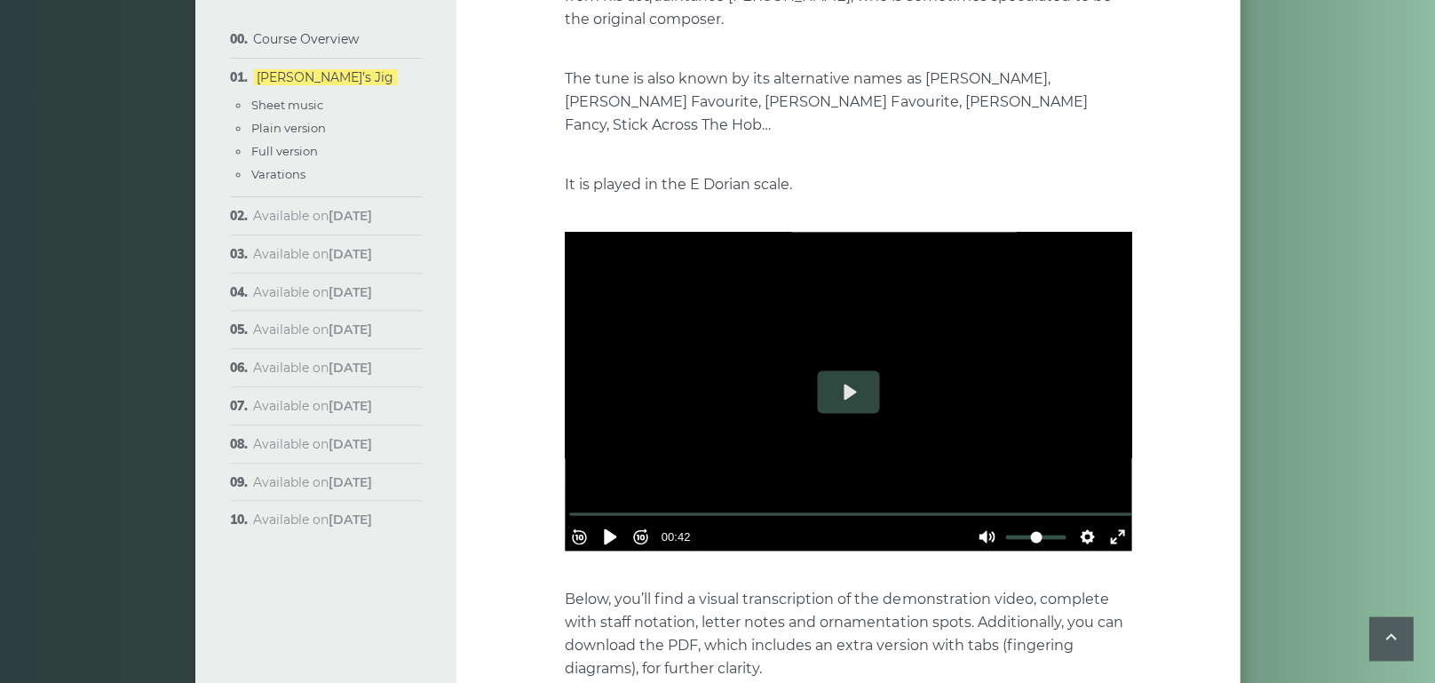
scroll to position [358, 0]
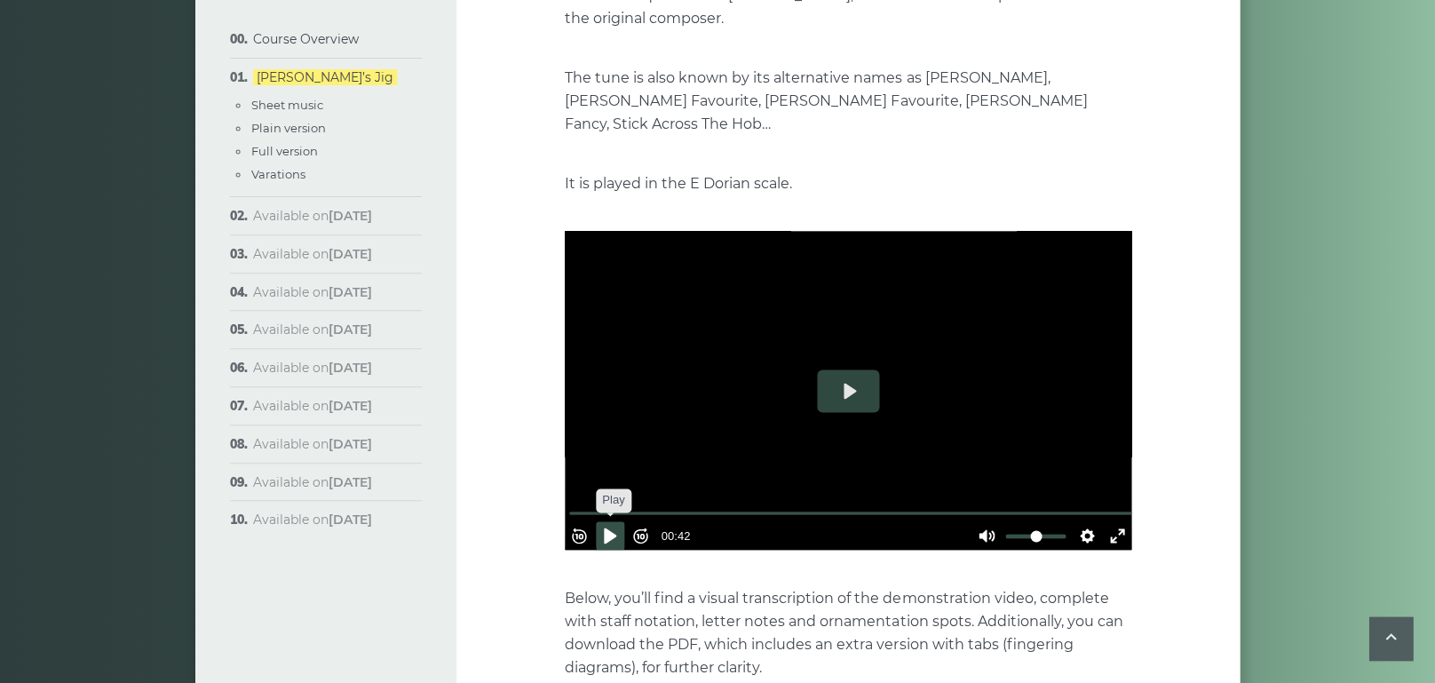
click at [614, 521] on button "Pause Play" at bounding box center [610, 535] width 28 height 28
click at [624, 521] on button "Pause Play" at bounding box center [610, 535] width 28 height 28
type input "*****"
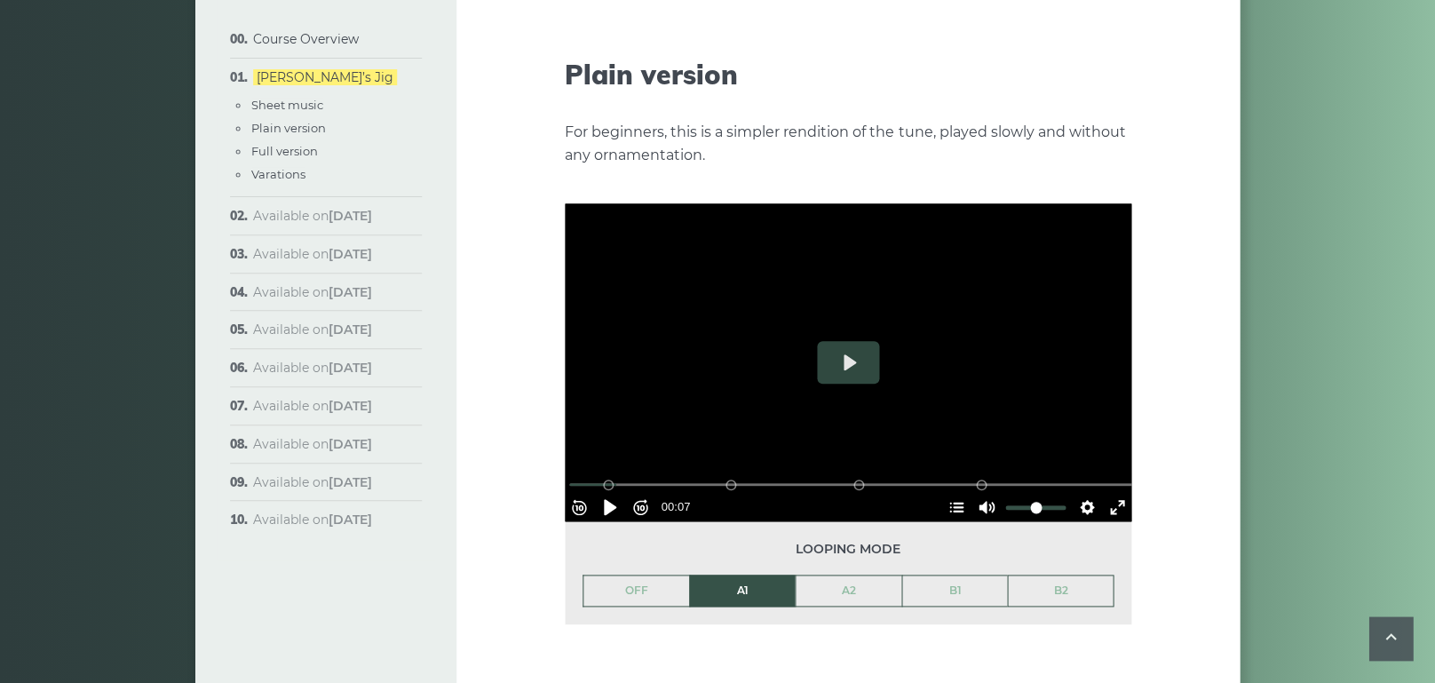
scroll to position [1960, 0]
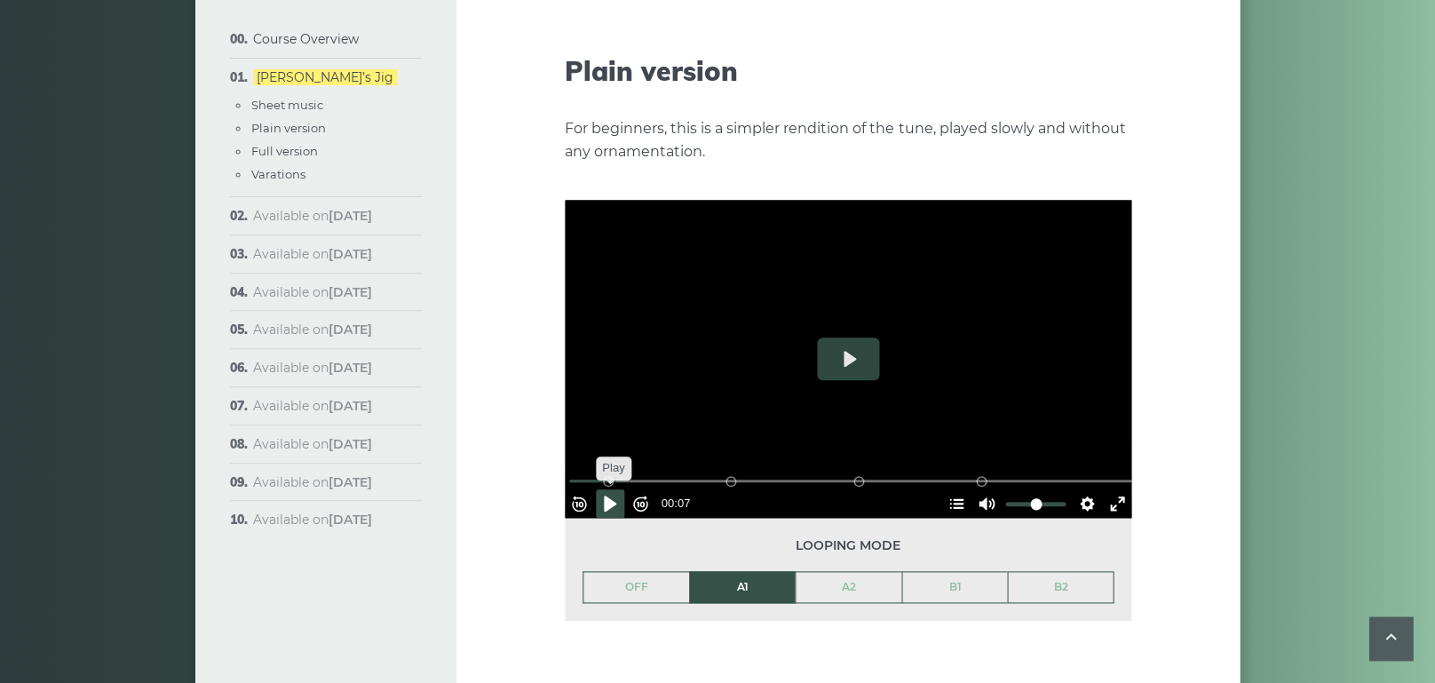
click at [618, 489] on button "Pause Play" at bounding box center [610, 503] width 28 height 28
click at [622, 489] on button "Pause Play" at bounding box center [610, 503] width 28 height 28
type input "****"
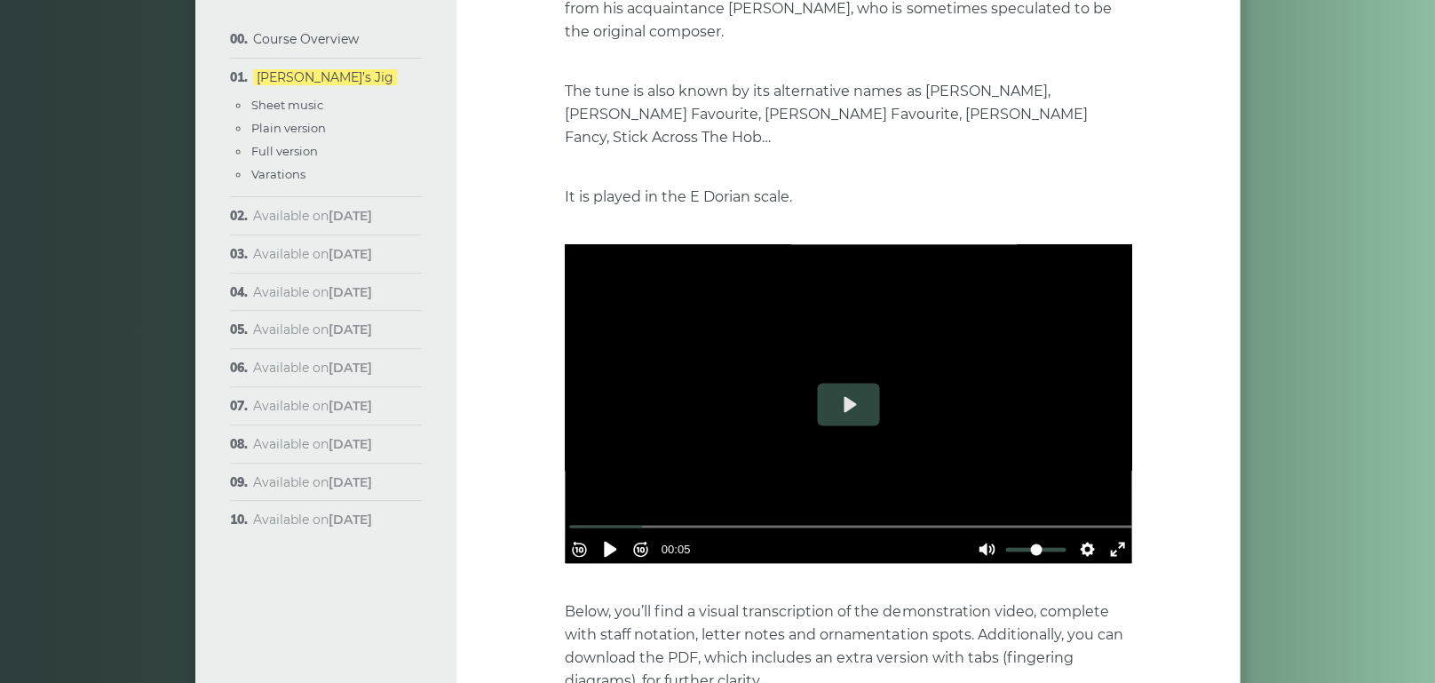
scroll to position [343, 0]
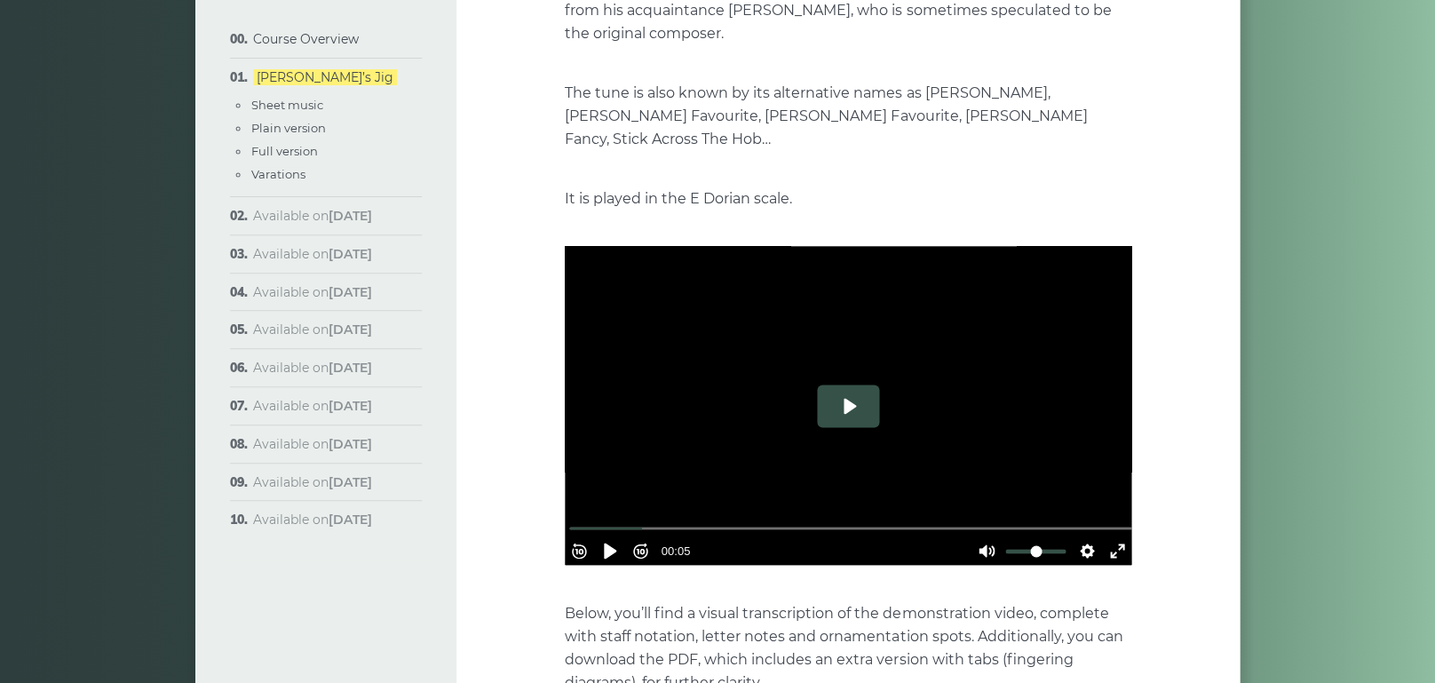
click at [847, 384] on button "Play" at bounding box center [848, 405] width 62 height 43
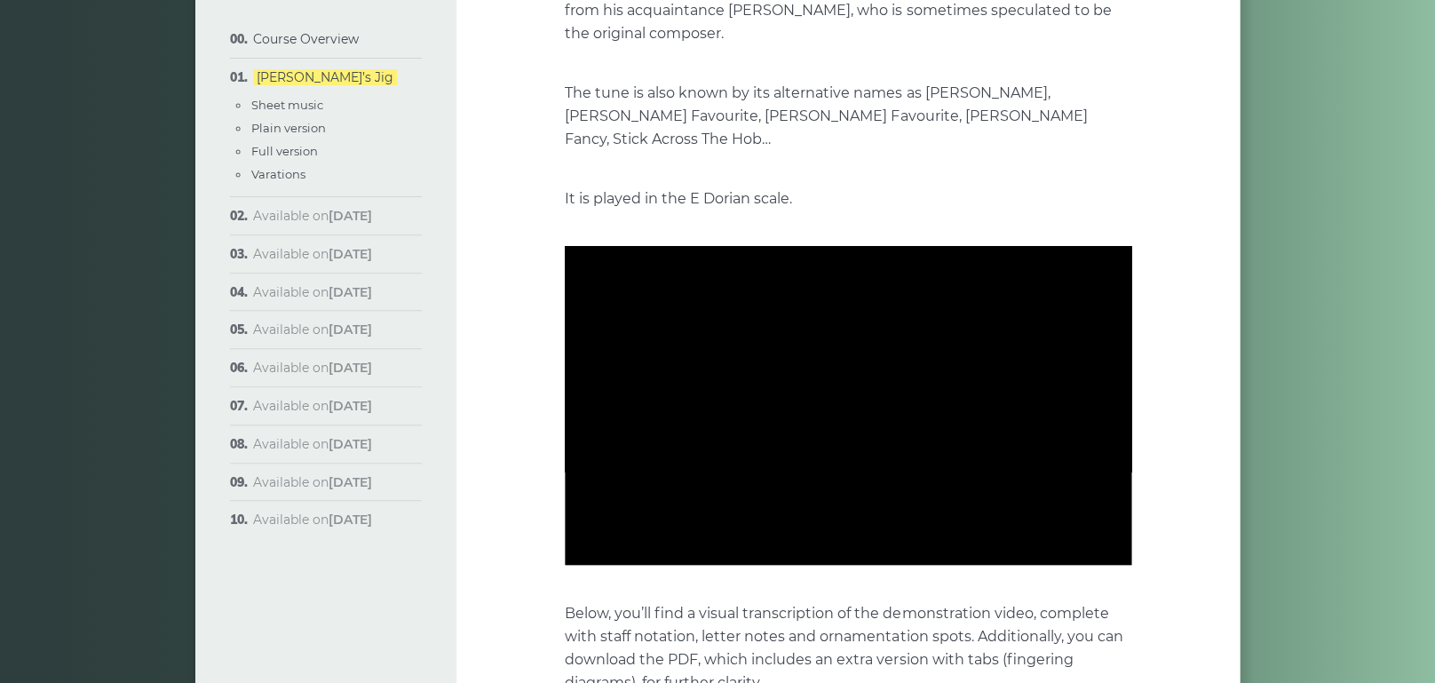
type input "***"
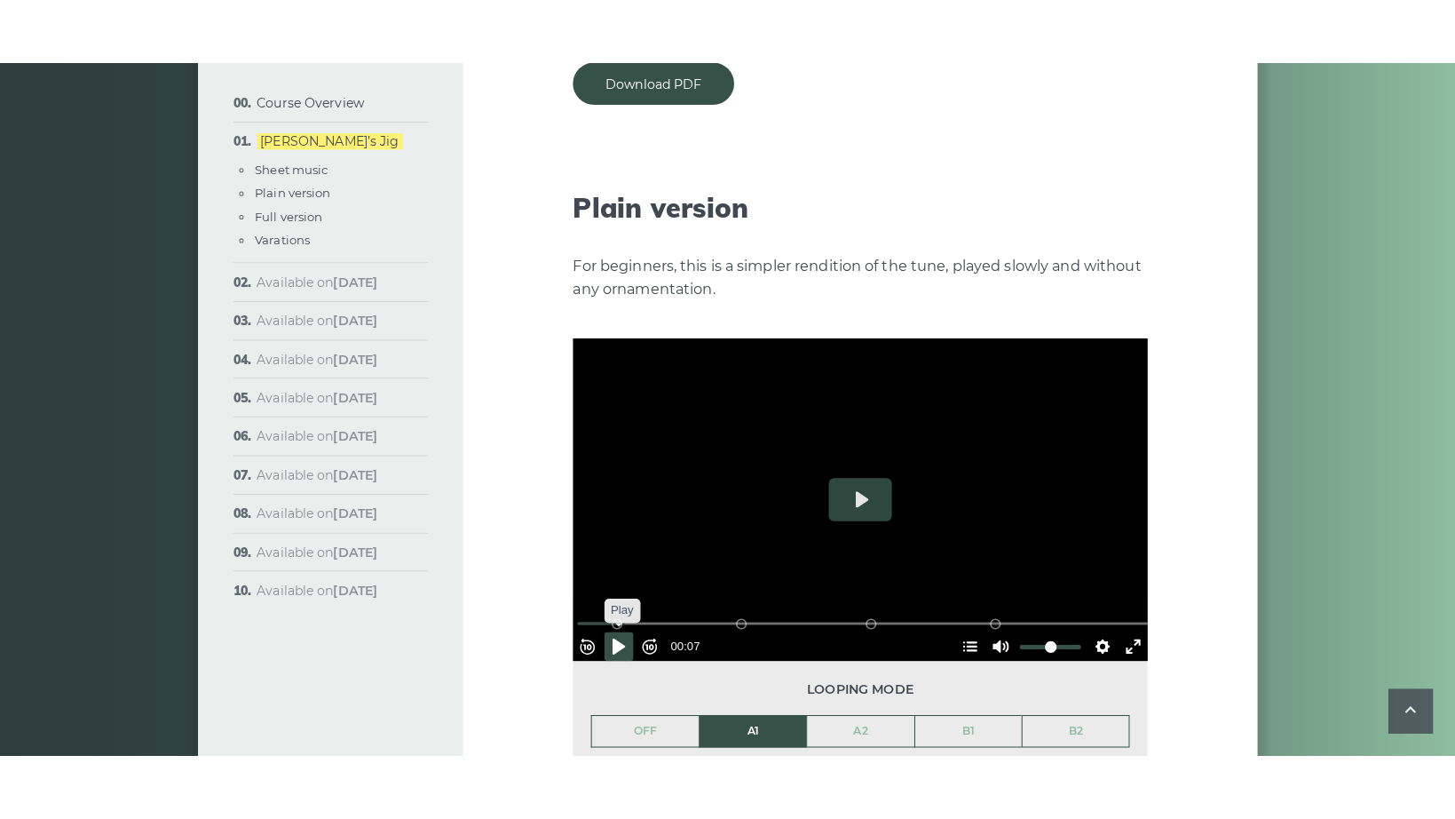
scroll to position [1890, 0]
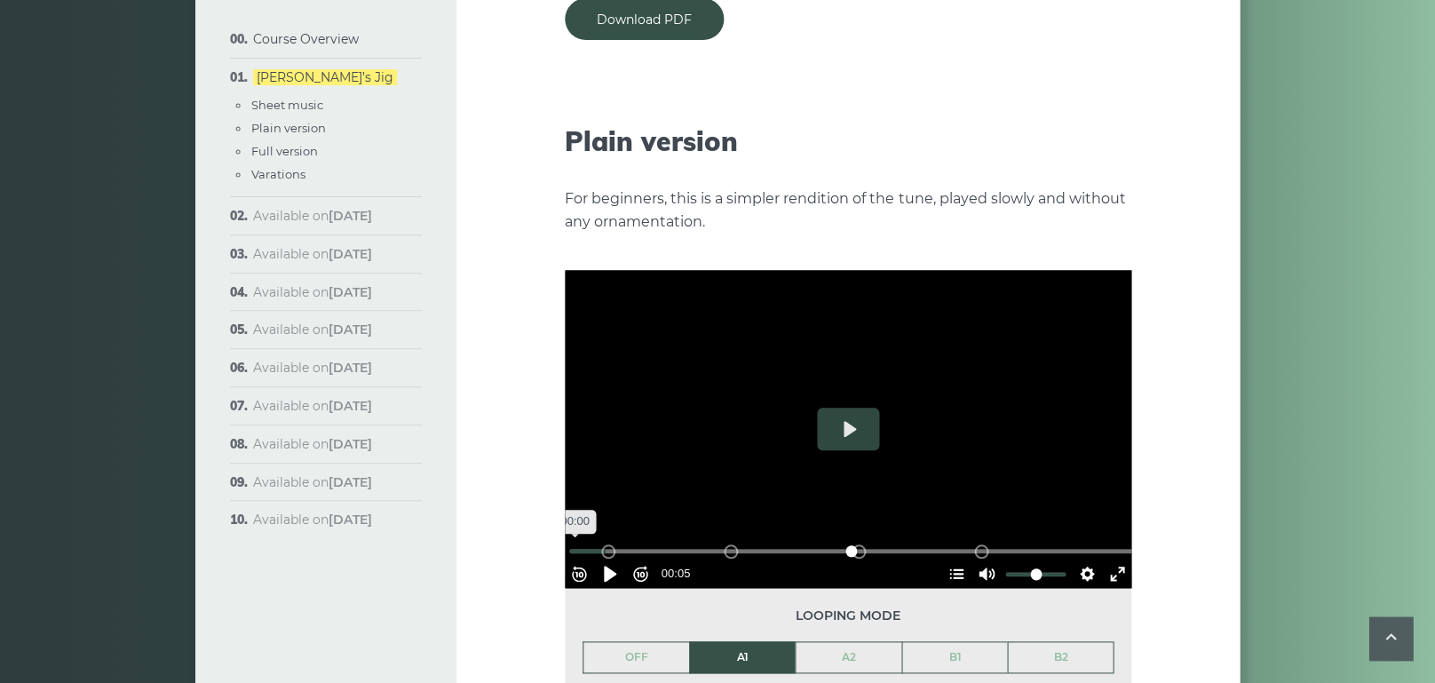
drag, startPoint x: 627, startPoint y: 514, endPoint x: 582, endPoint y: 518, distance: 45.4
click at [582, 542] on input "Seek" at bounding box center [851, 550] width 565 height 17
click at [613, 559] on button "Pause Play" at bounding box center [610, 573] width 28 height 28
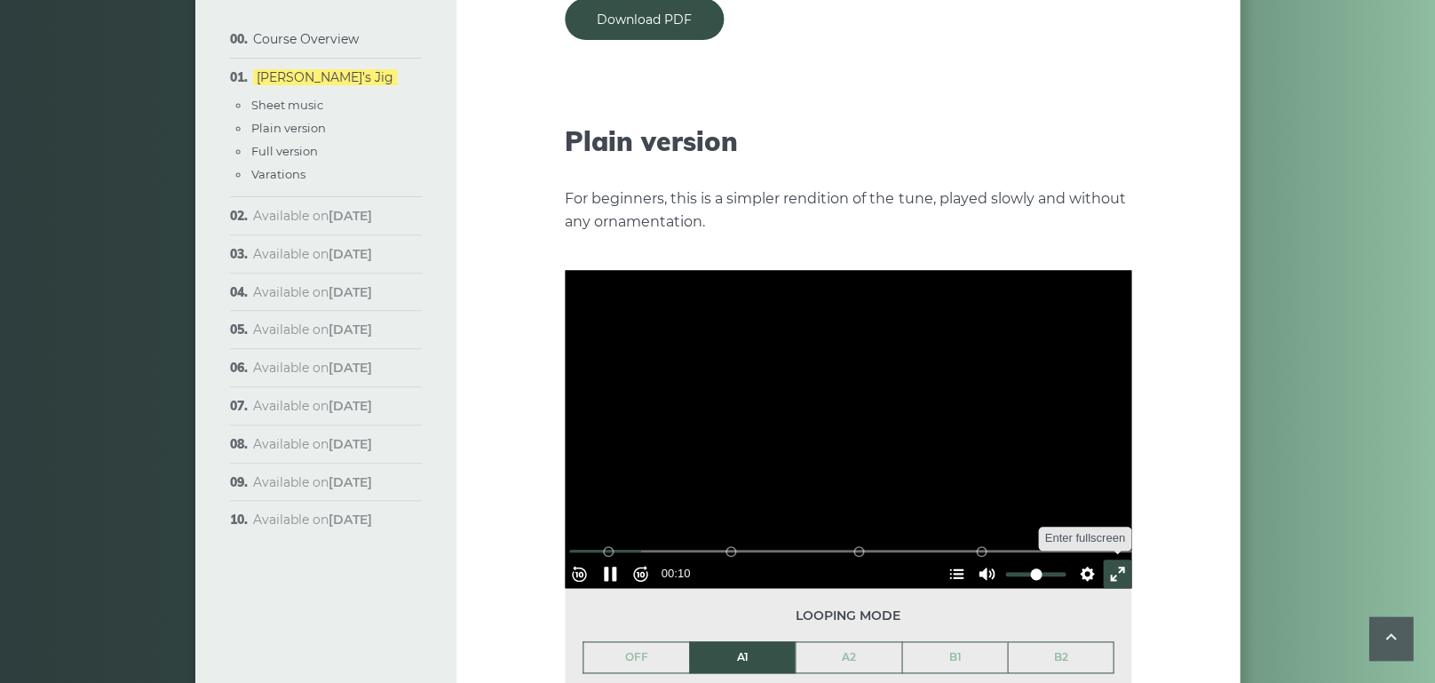
click at [1106, 559] on button "Exit fullscreen Enter fullscreen" at bounding box center [1117, 573] width 28 height 28
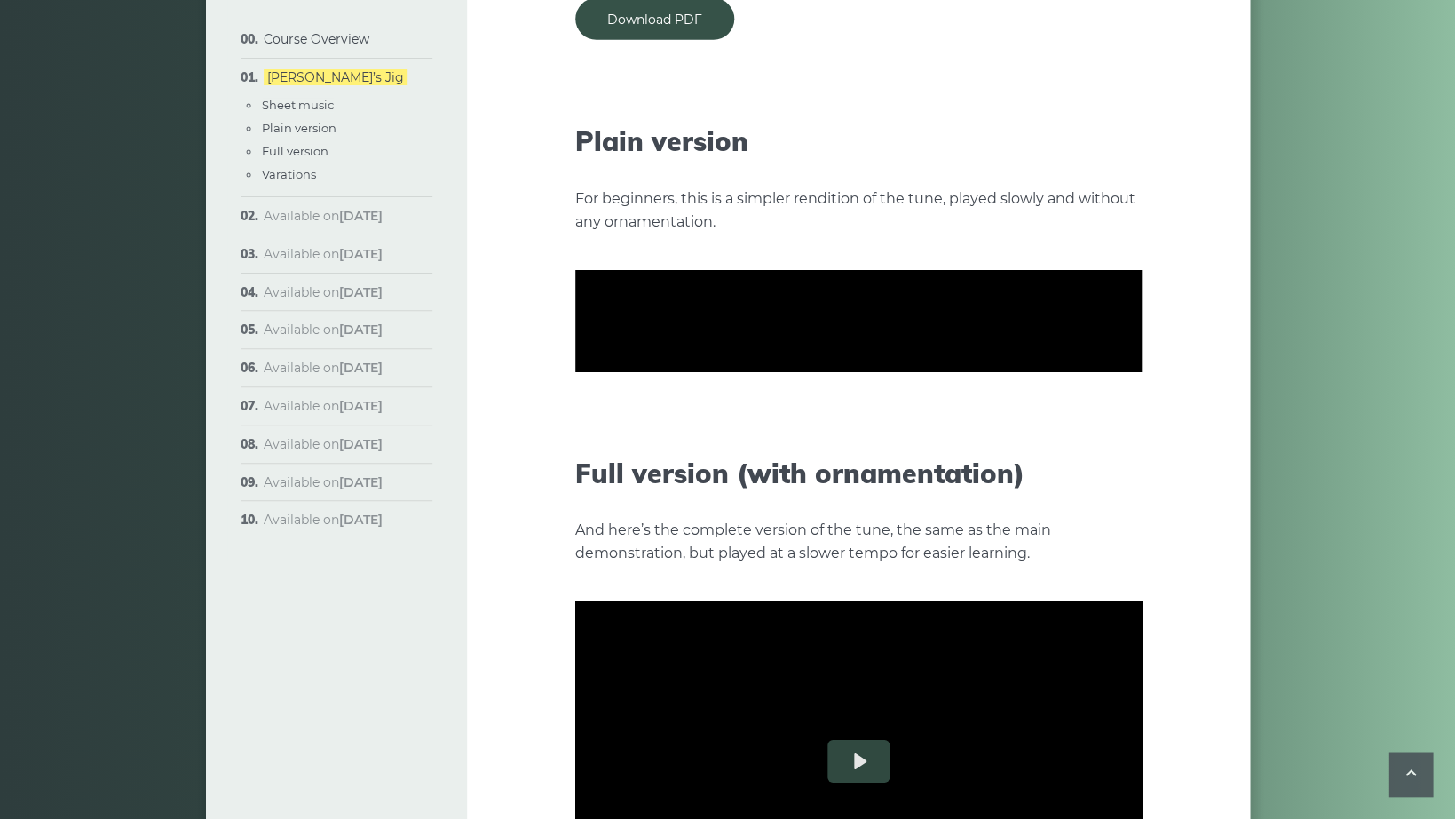
click at [605, 480] on button "Pause Play" at bounding box center [619, 466] width 28 height 28
type input "*****"
